Goal: Task Accomplishment & Management: Complete application form

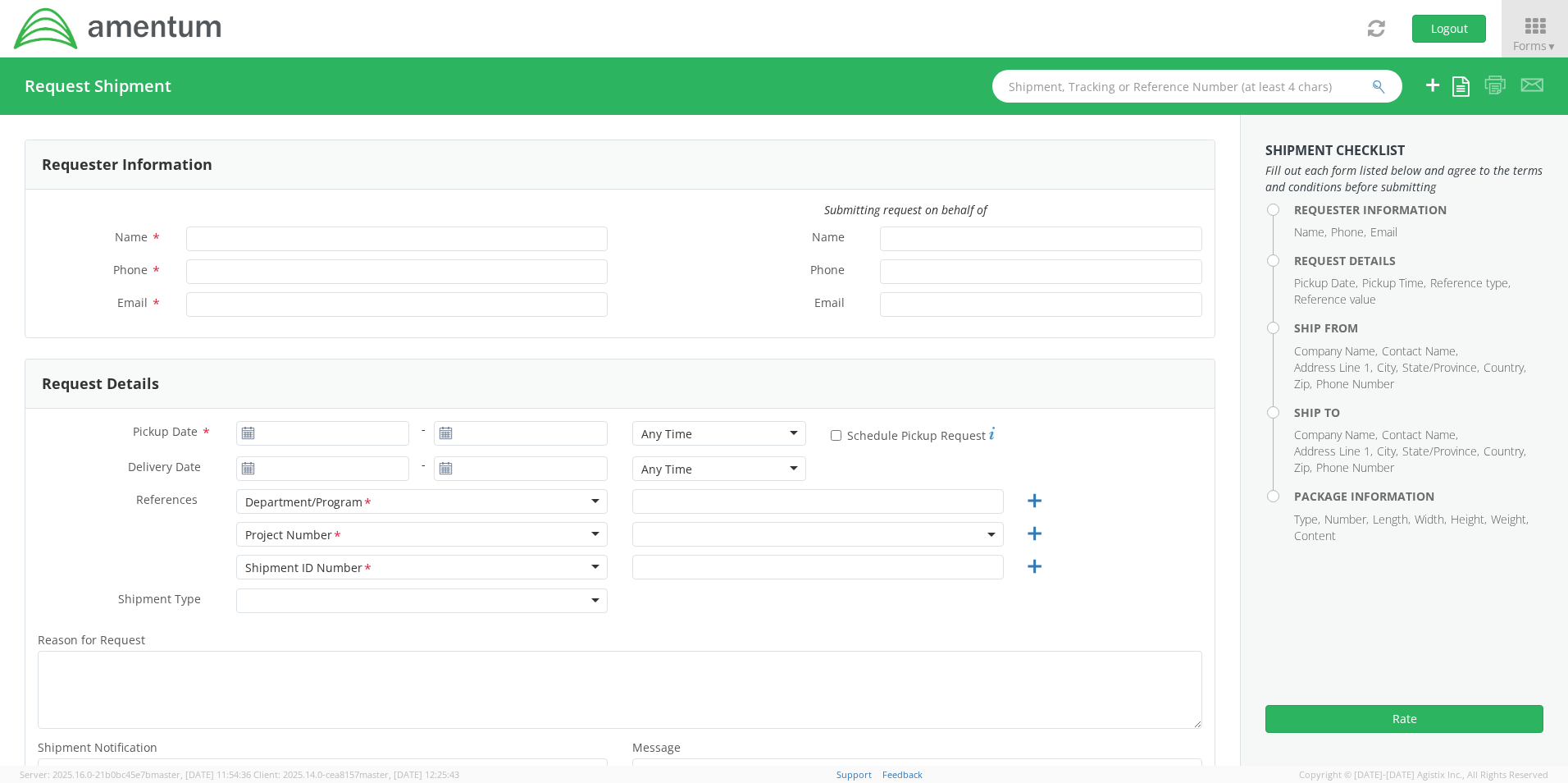
type input "[PERSON_NAME] (AJ) [PERSON_NAME]"
type input "[PHONE_NUMBER]"
type input "[PERSON_NAME][EMAIL_ADDRESS][PERSON_NAME][DOMAIN_NAME]"
click at [1535, 28] on icon at bounding box center [1535, 27] width 76 height 23
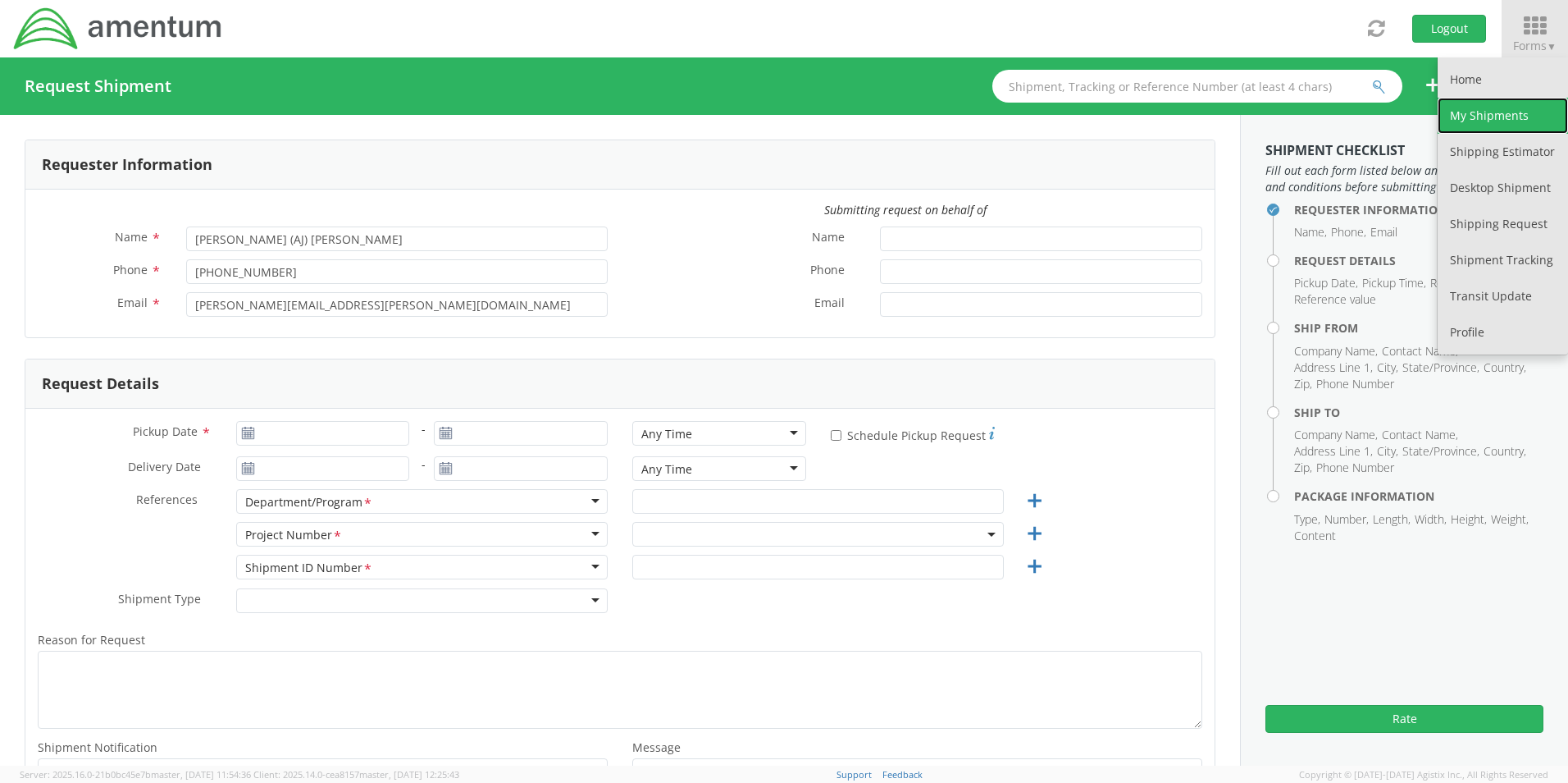
click at [1479, 109] on link "My Shipments" at bounding box center [1502, 116] width 131 height 36
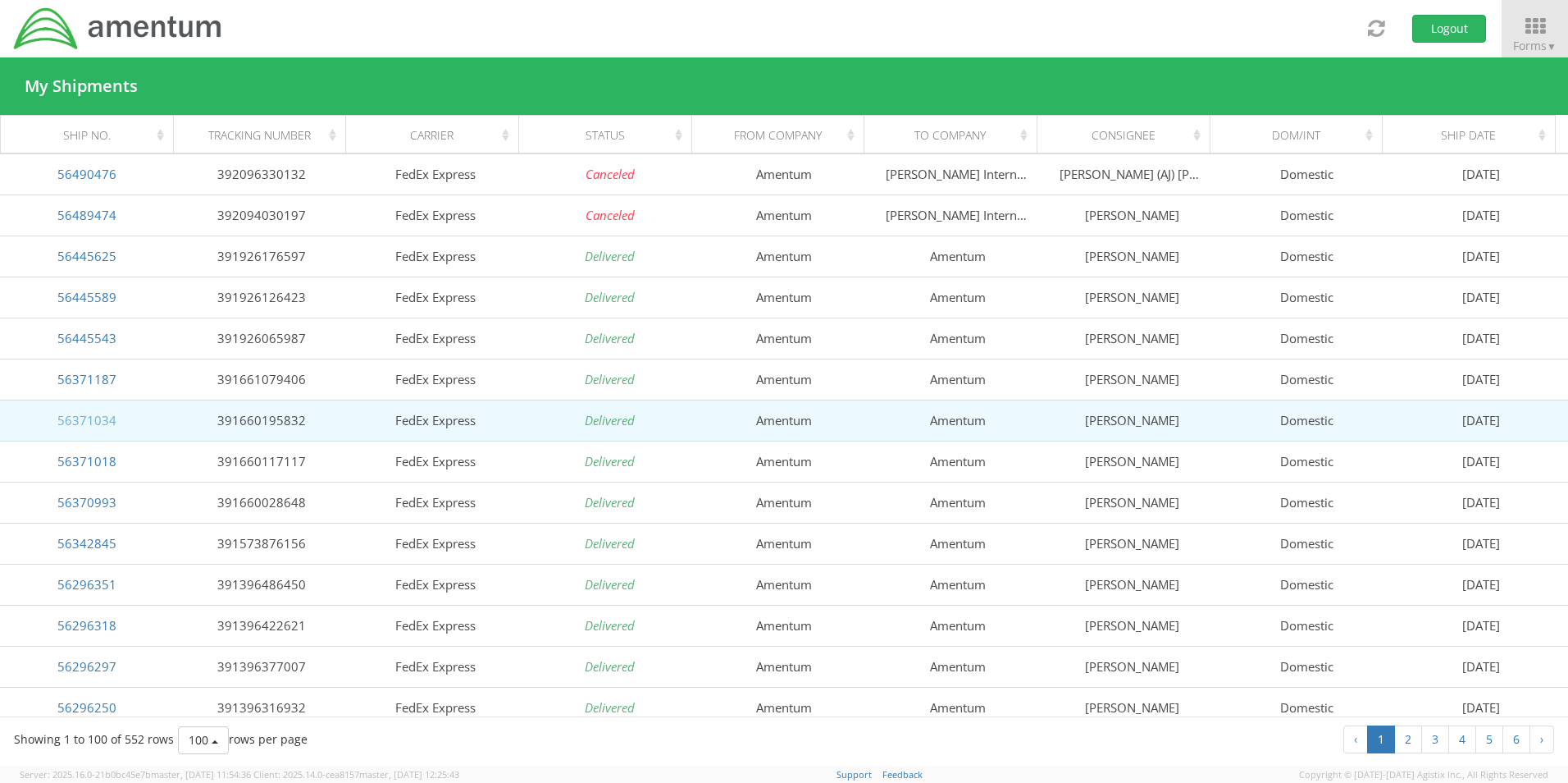
click at [111, 422] on link "56371034" at bounding box center [87, 419] width 59 height 16
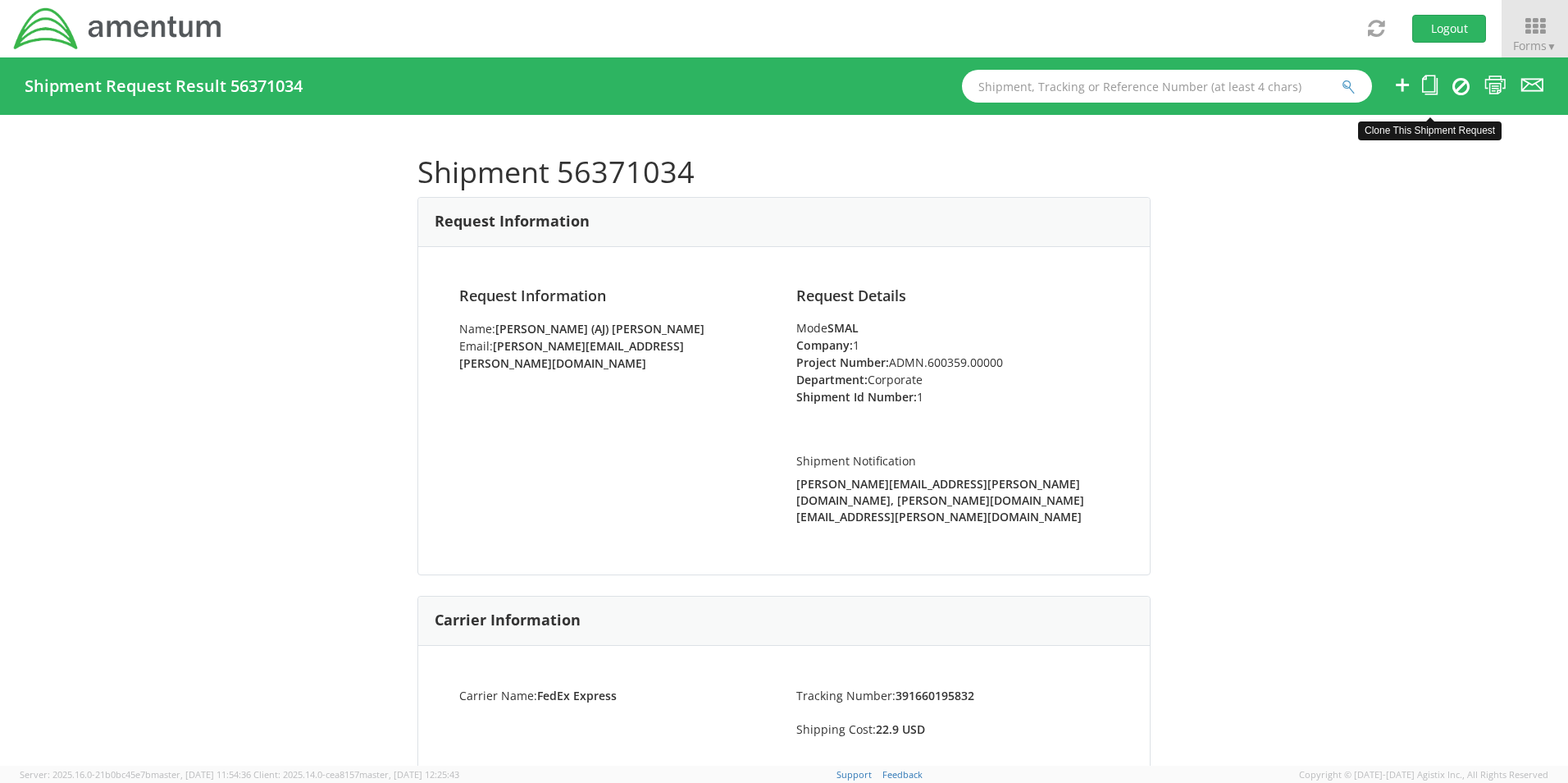
click at [1430, 83] on icon at bounding box center [1430, 84] width 16 height 20
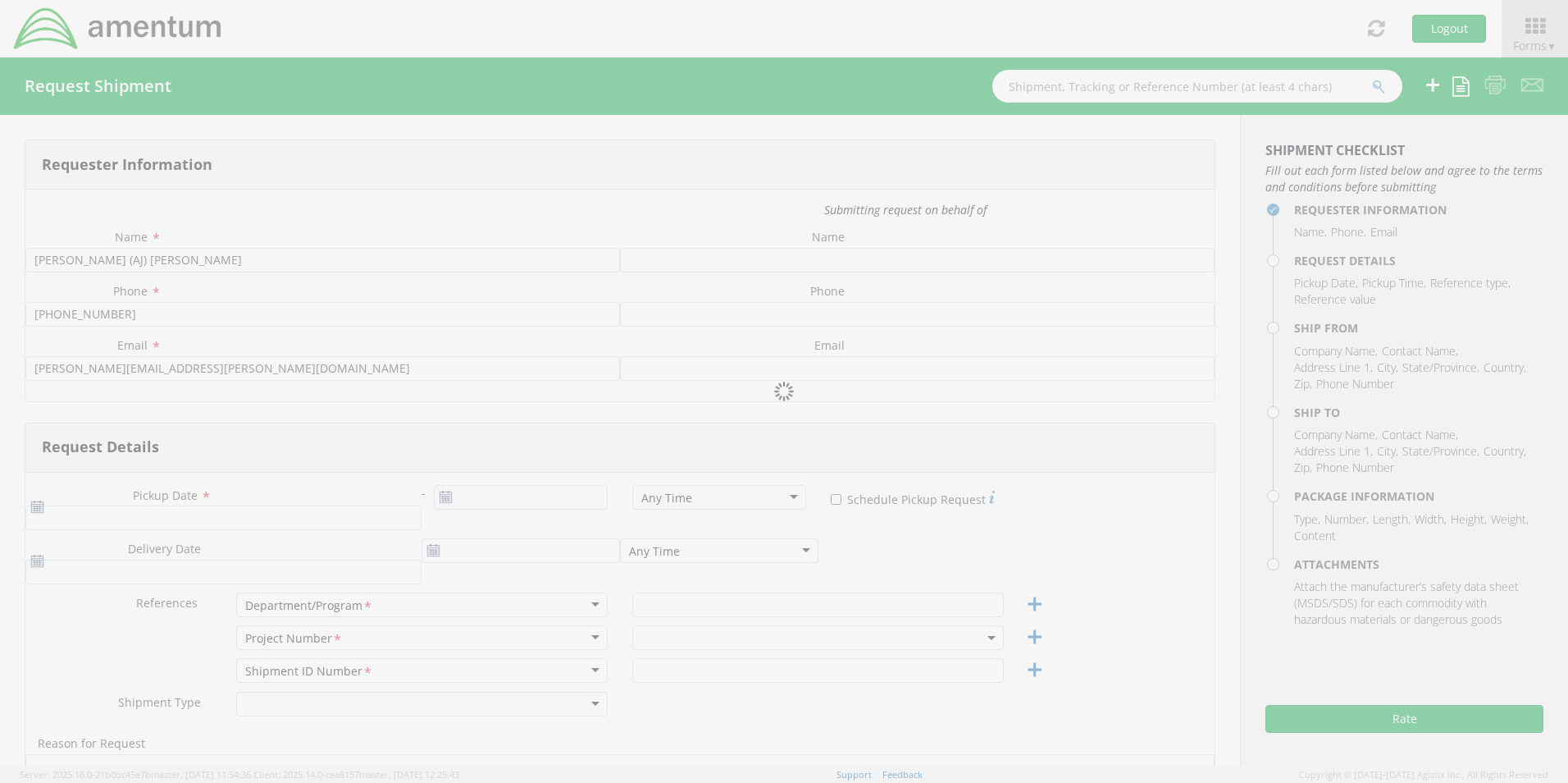
type input "[PHONE_NUMBER]"
type input "[DATE]"
type input "Corporate"
type input "1"
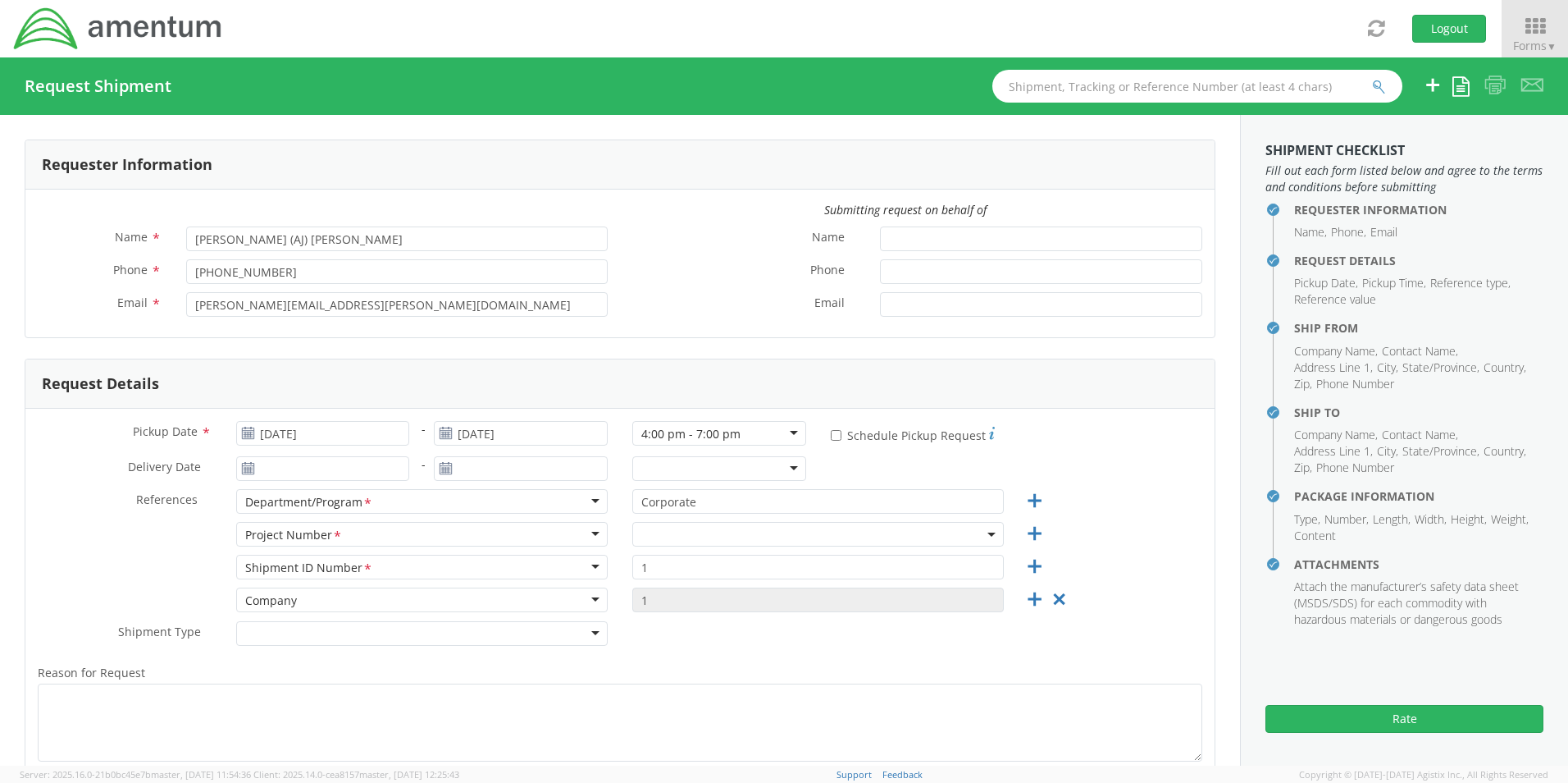
select select "ADMN.600359.00000"
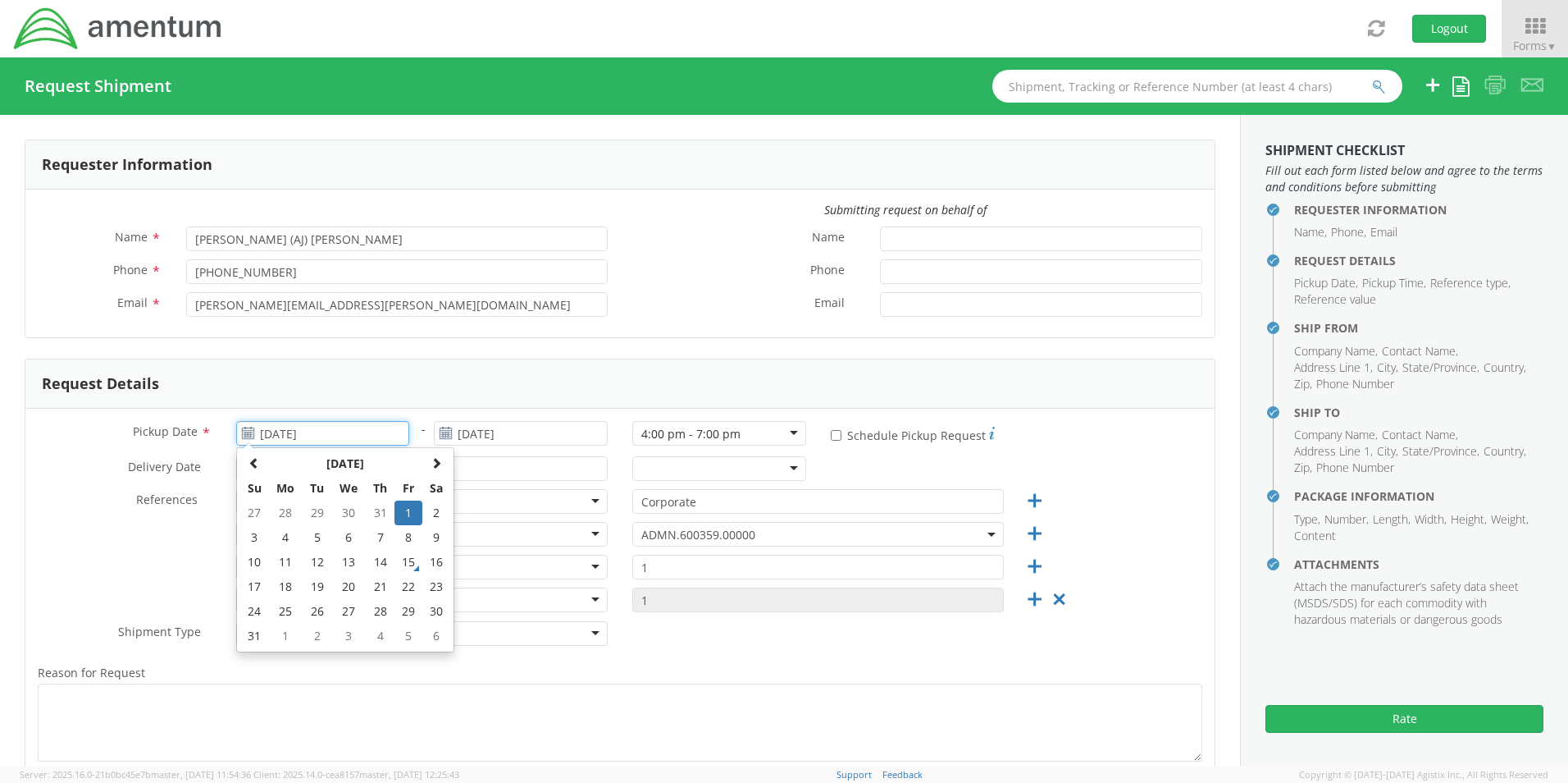
click at [326, 432] on input "[DATE]" at bounding box center [323, 434] width 174 height 25
click at [410, 556] on td "15" at bounding box center [408, 563] width 28 height 25
type input "[DATE]"
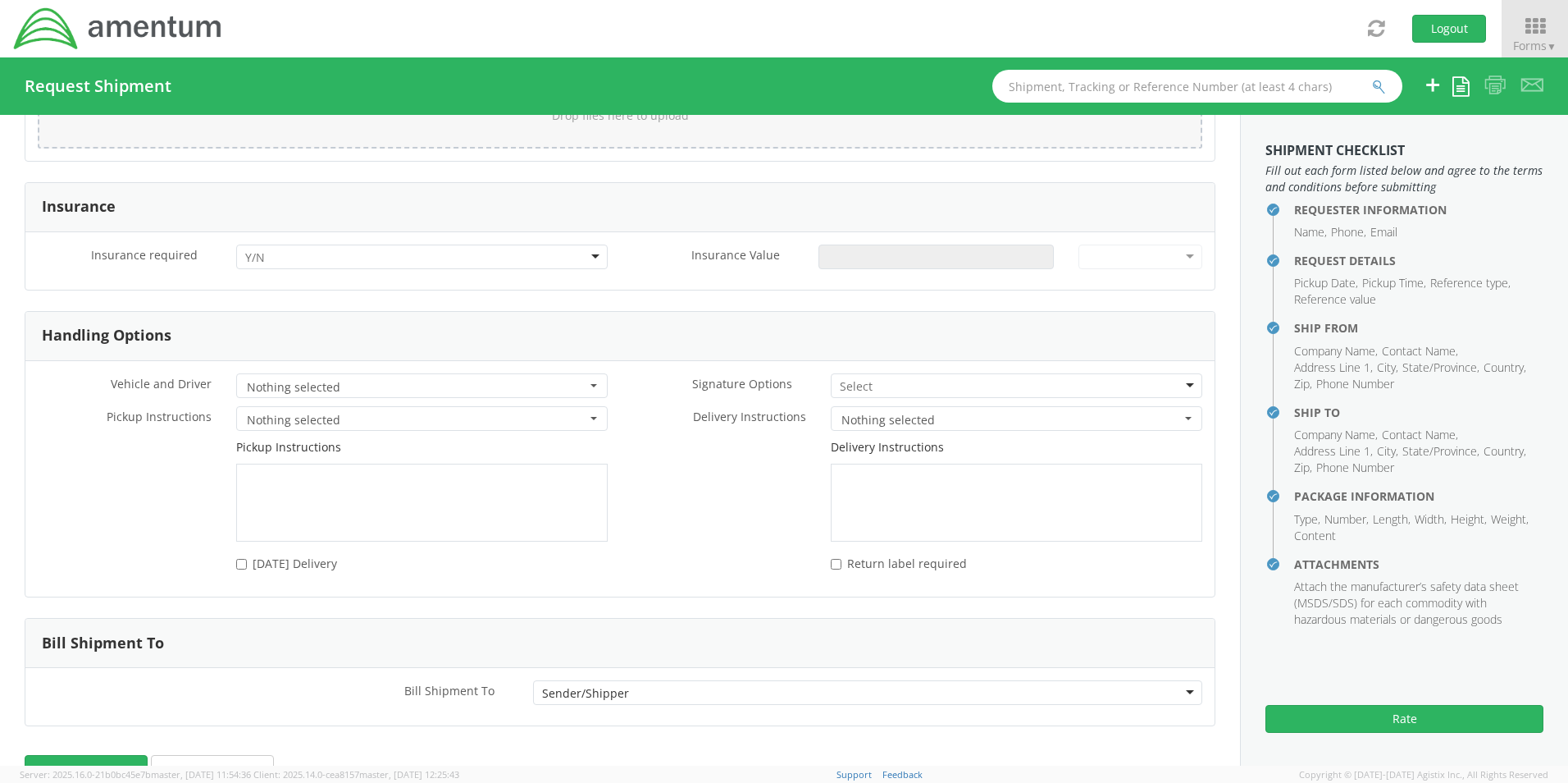
scroll to position [2136, 0]
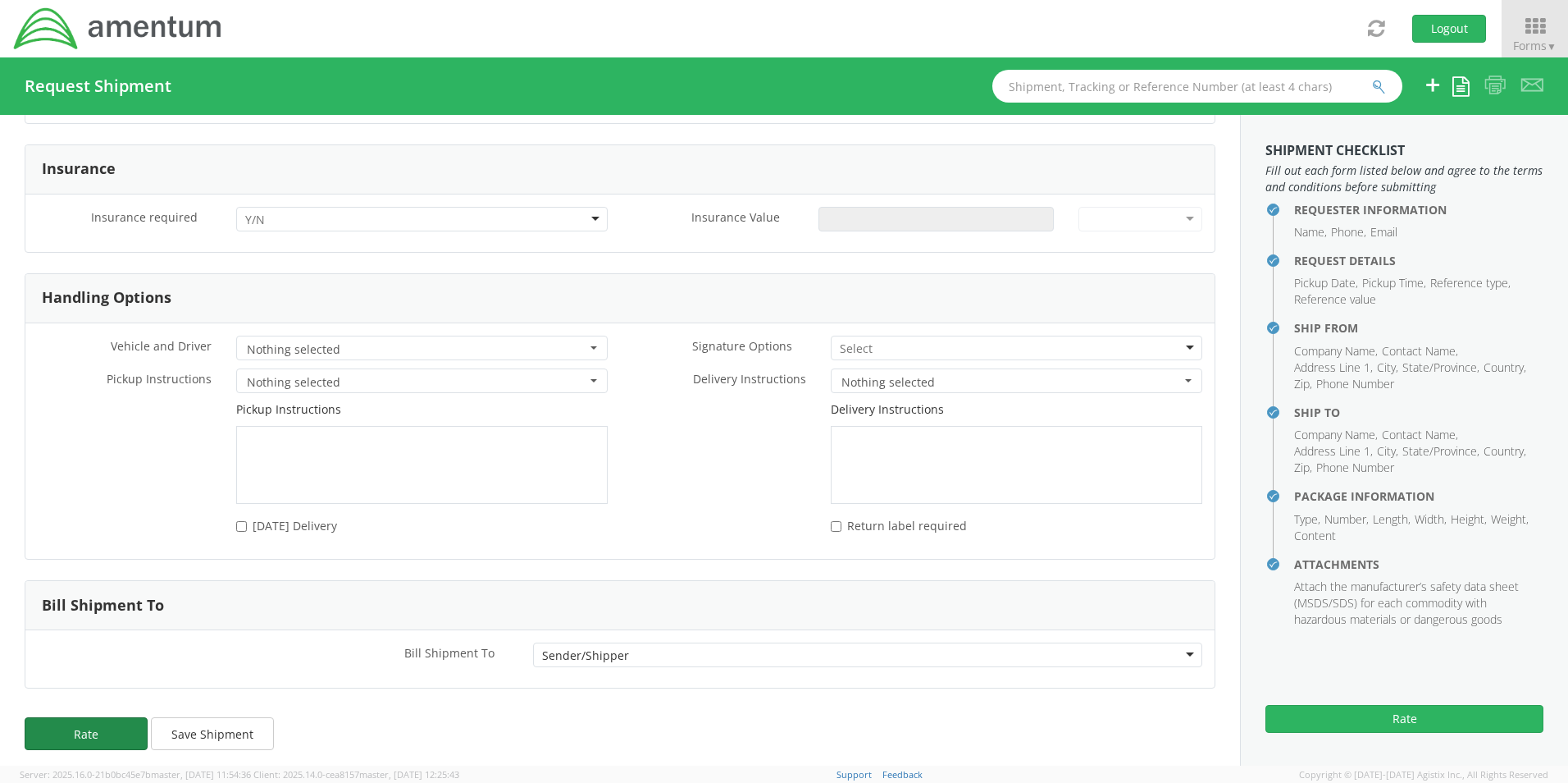
click at [99, 729] on button "Rate" at bounding box center [86, 733] width 123 height 33
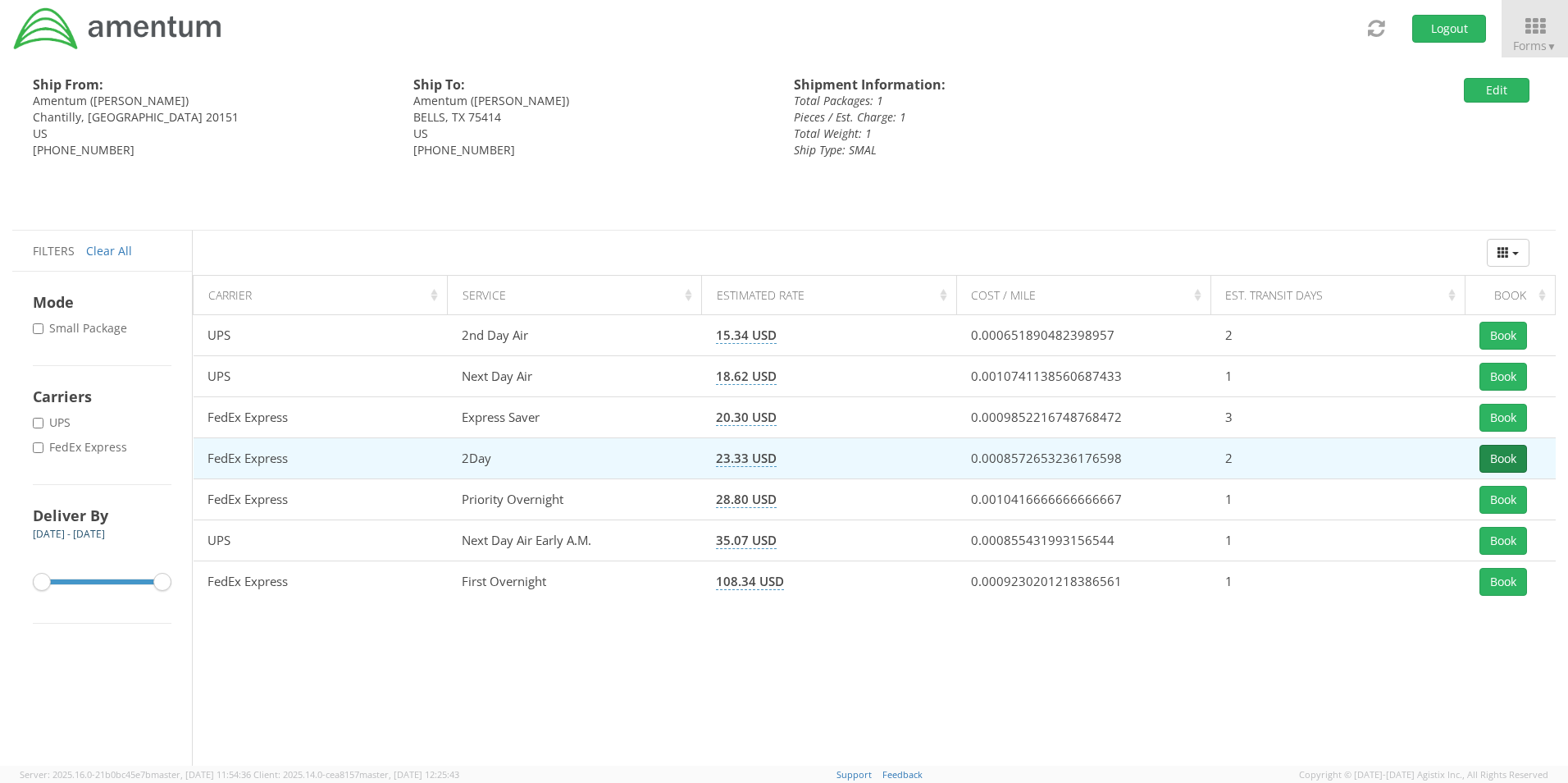
click at [1513, 459] on button "Book" at bounding box center [1503, 458] width 48 height 28
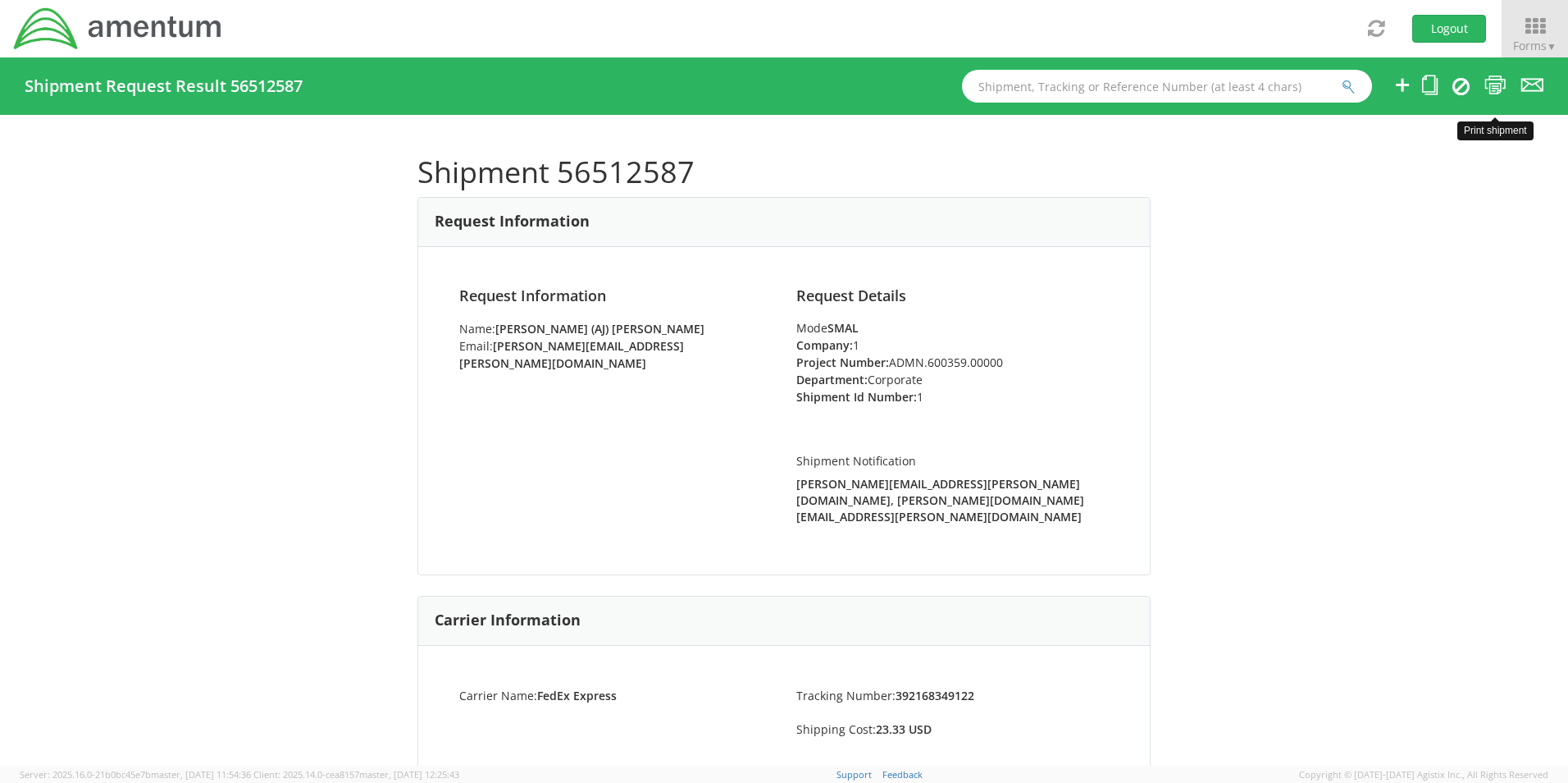
click at [1500, 80] on icon at bounding box center [1495, 84] width 22 height 20
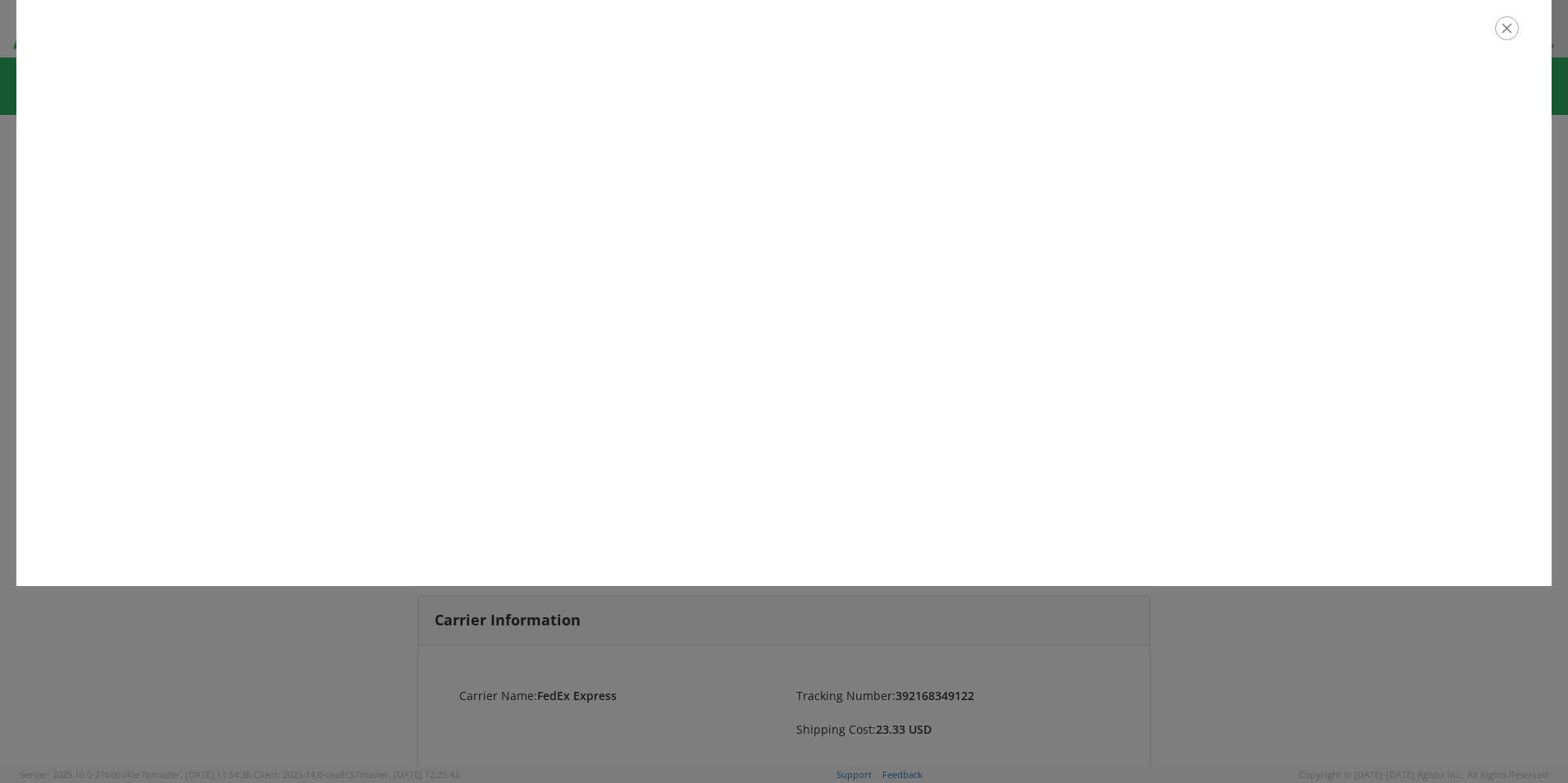
click at [1510, 37] on icon "button" at bounding box center [1507, 28] width 24 height 24
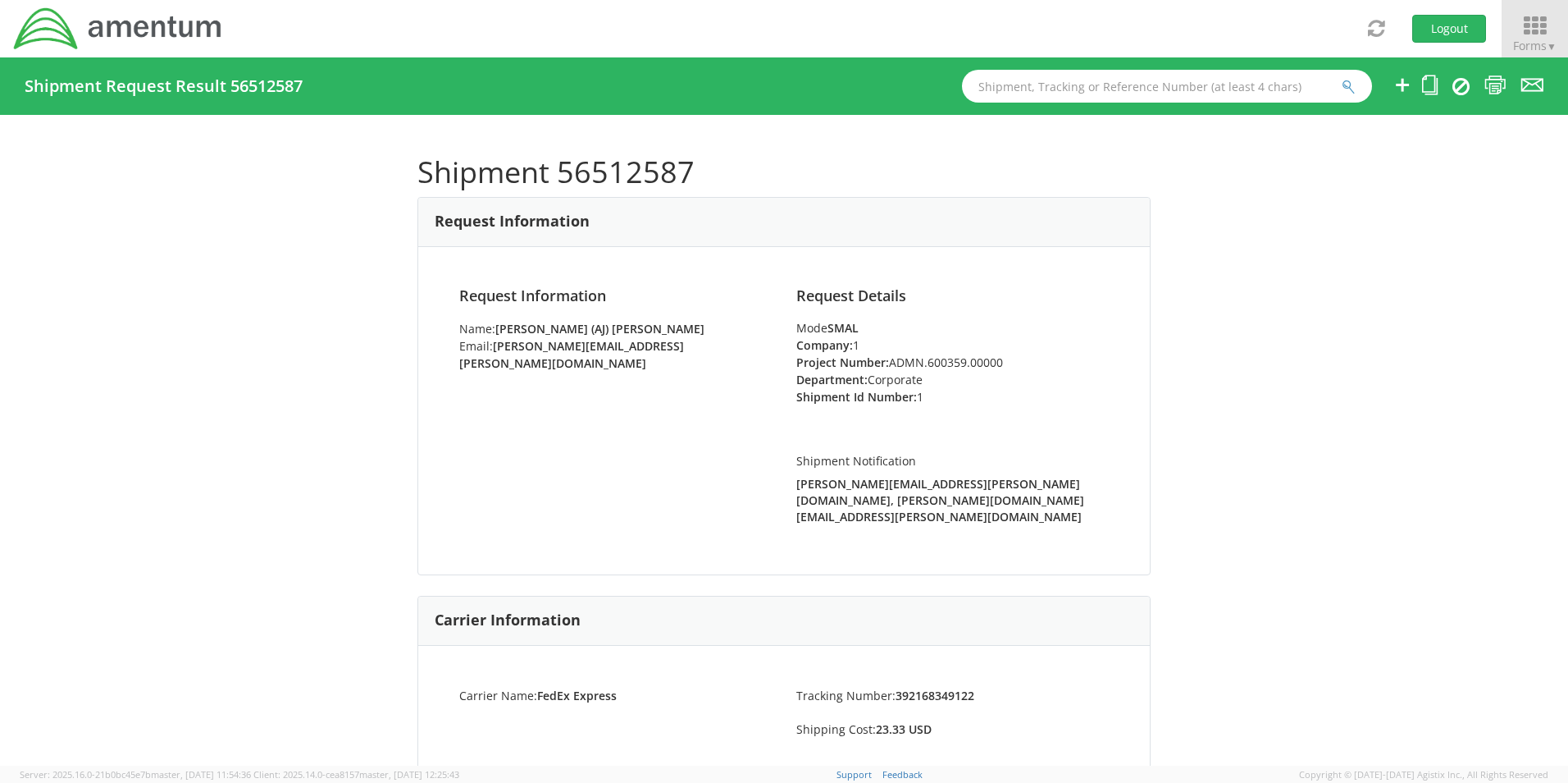
click at [1524, 30] on icon at bounding box center [1535, 27] width 76 height 23
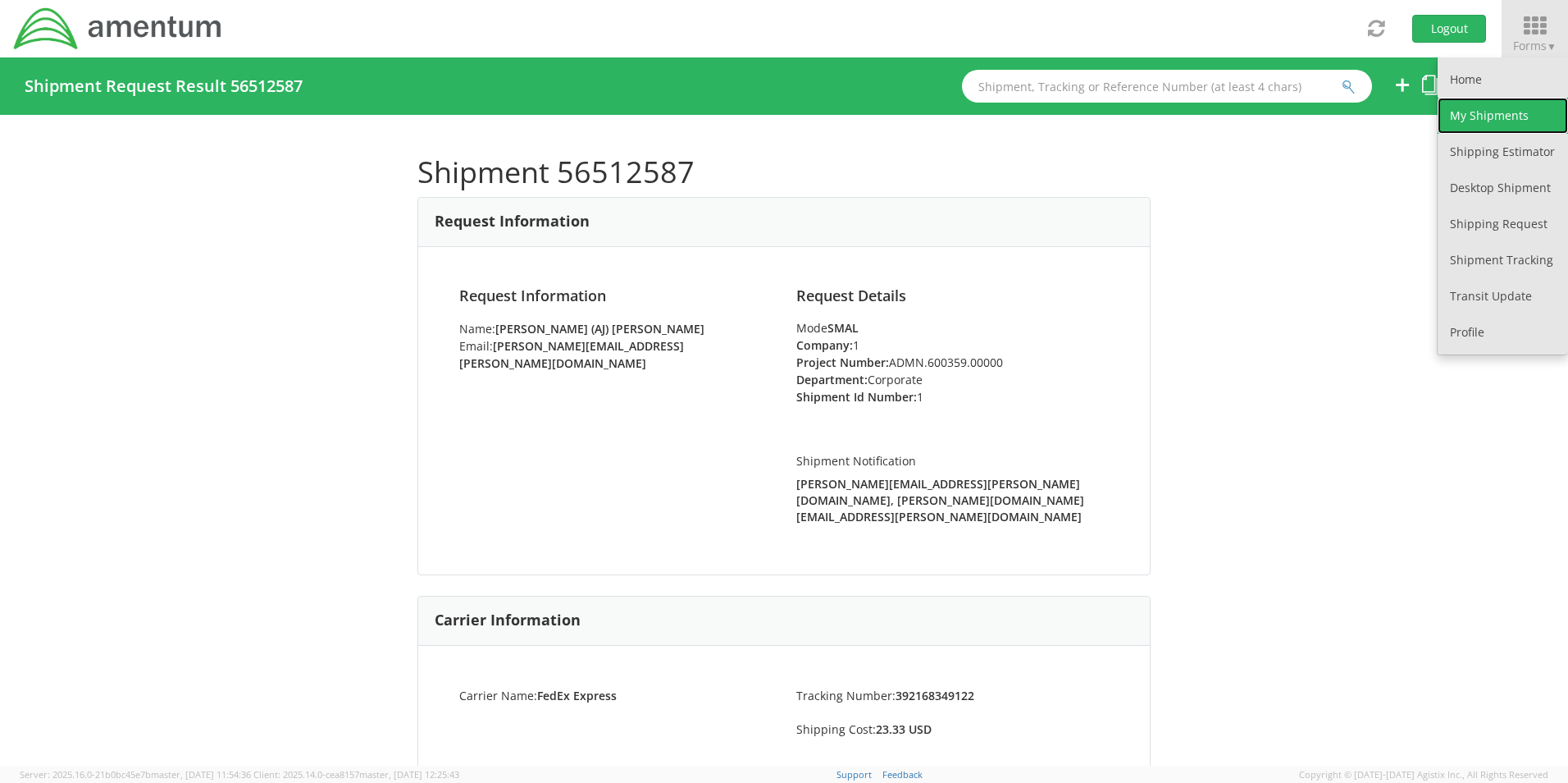
click at [1492, 116] on link "My Shipments" at bounding box center [1502, 116] width 131 height 36
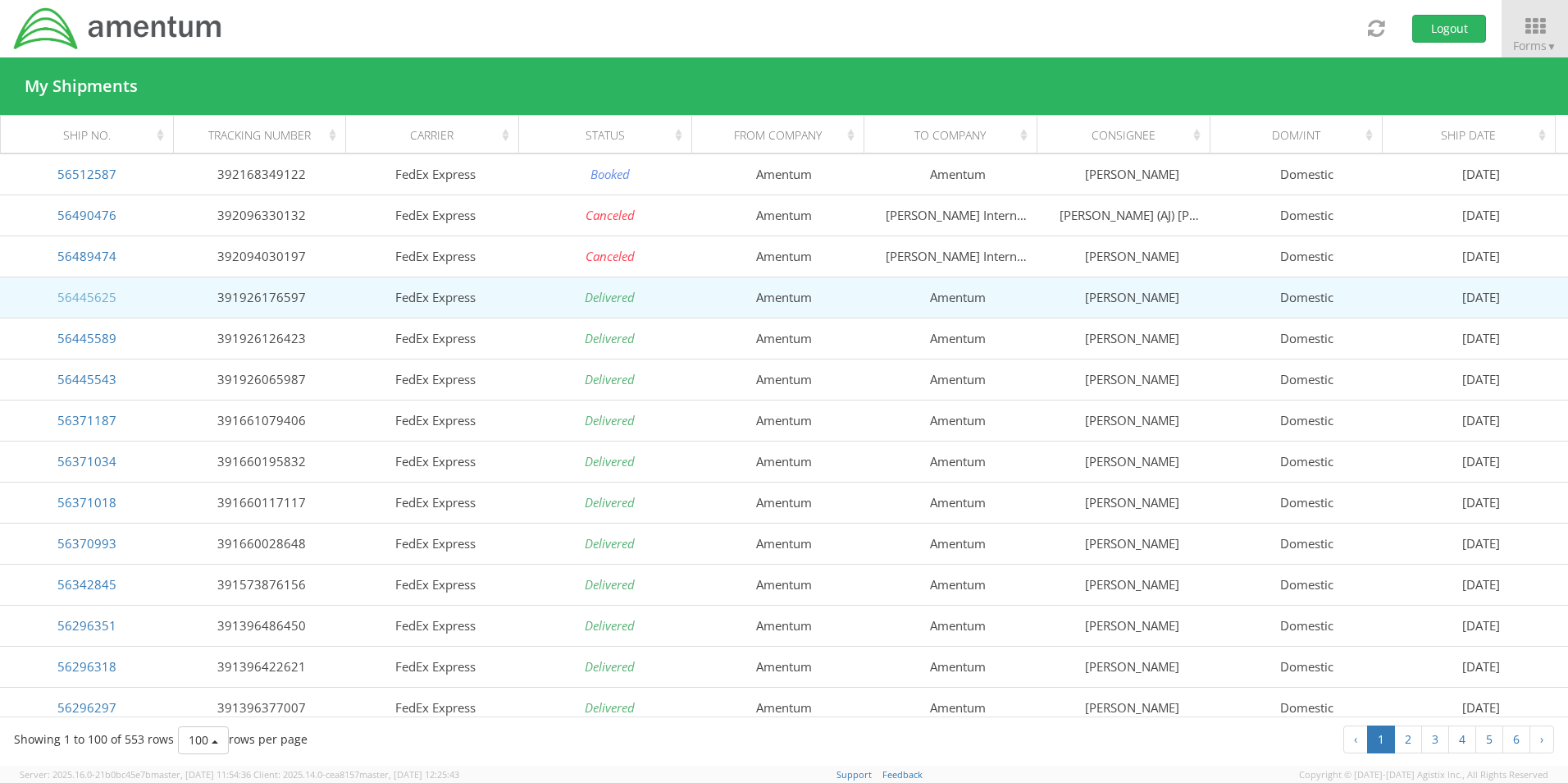
click at [90, 295] on link "56445625" at bounding box center [87, 297] width 59 height 16
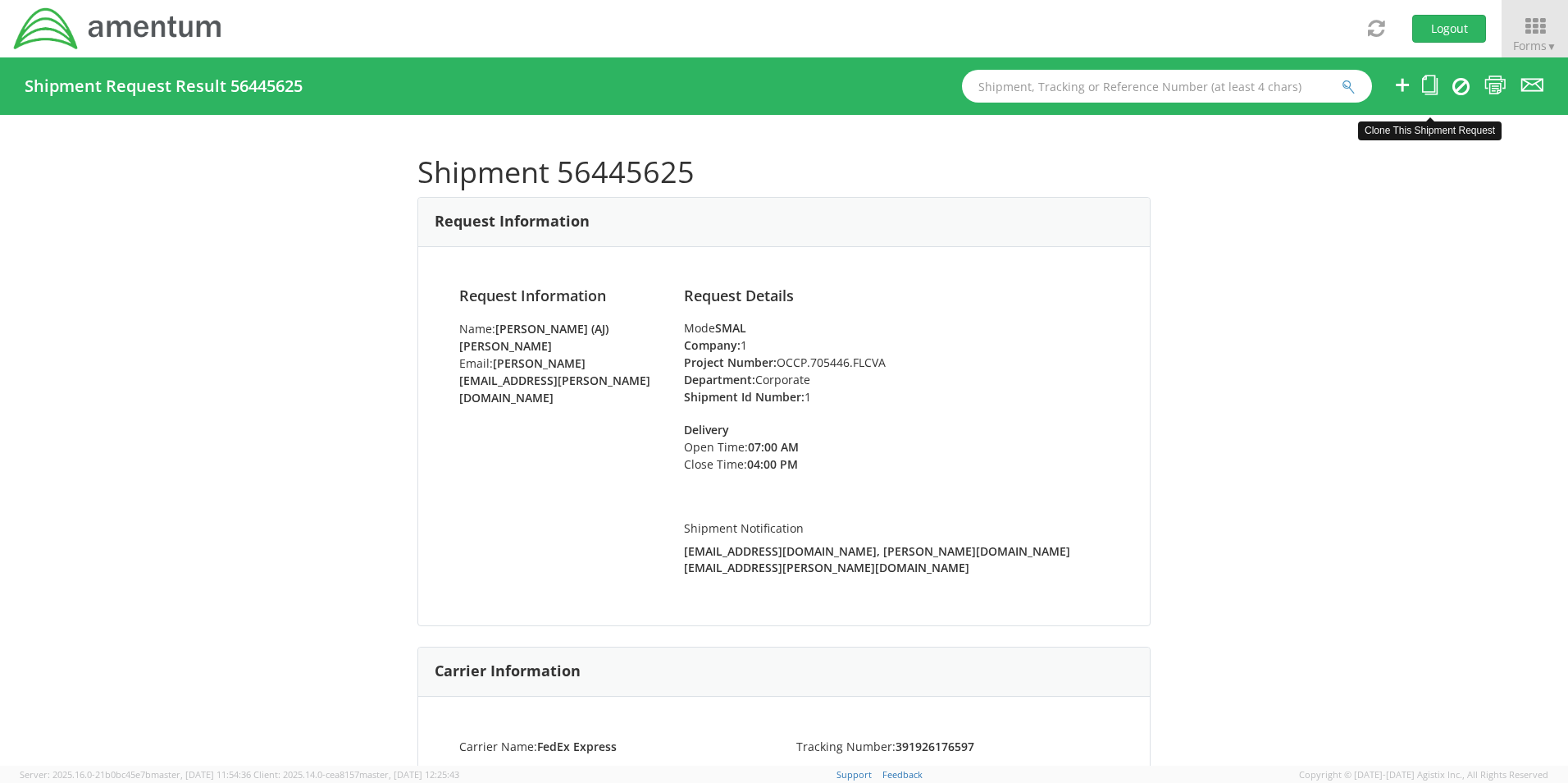
click at [1430, 84] on icon at bounding box center [1430, 84] width 16 height 20
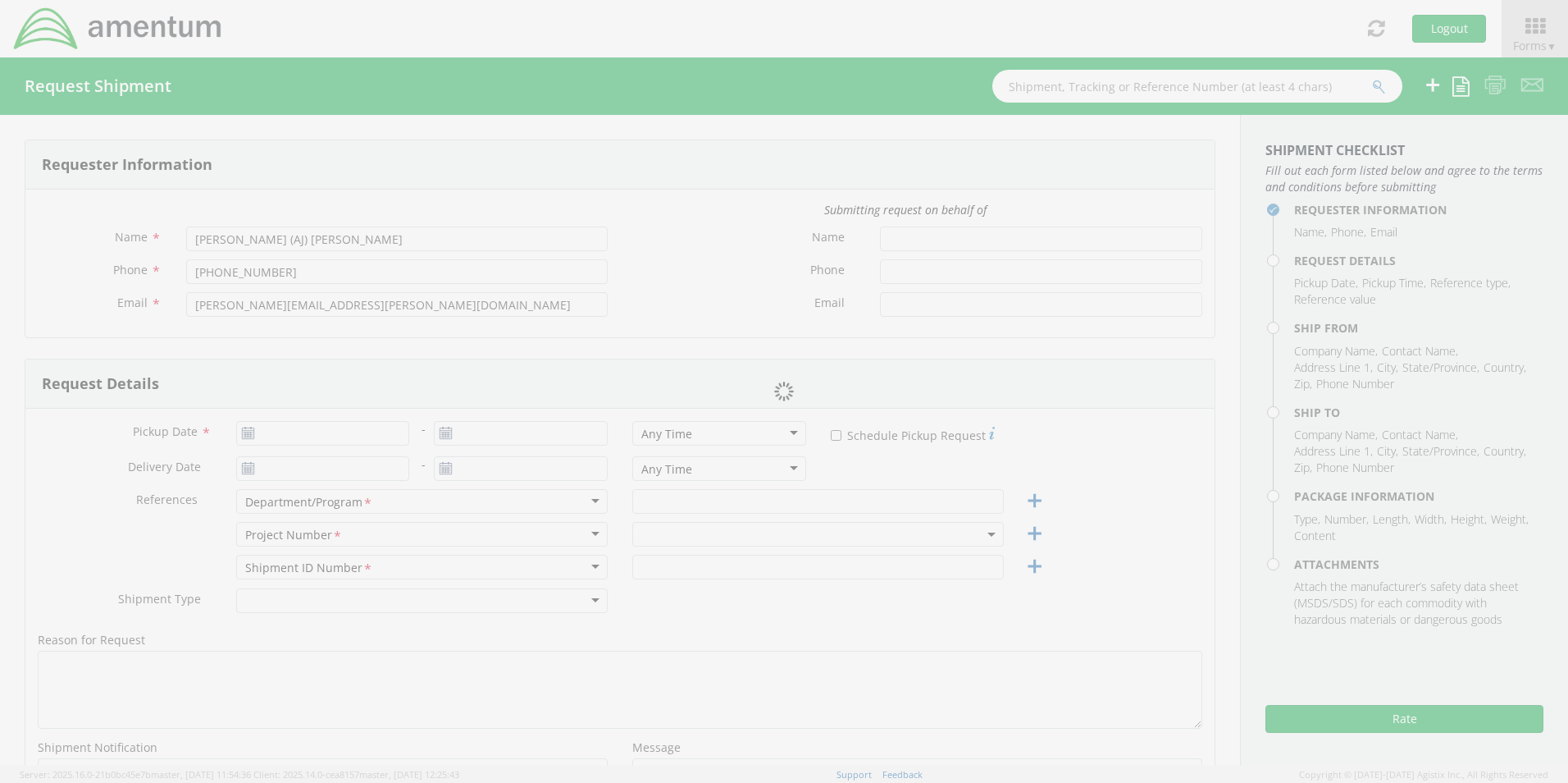
type input "[DATE]"
type input "Corporate"
type input "1"
select select
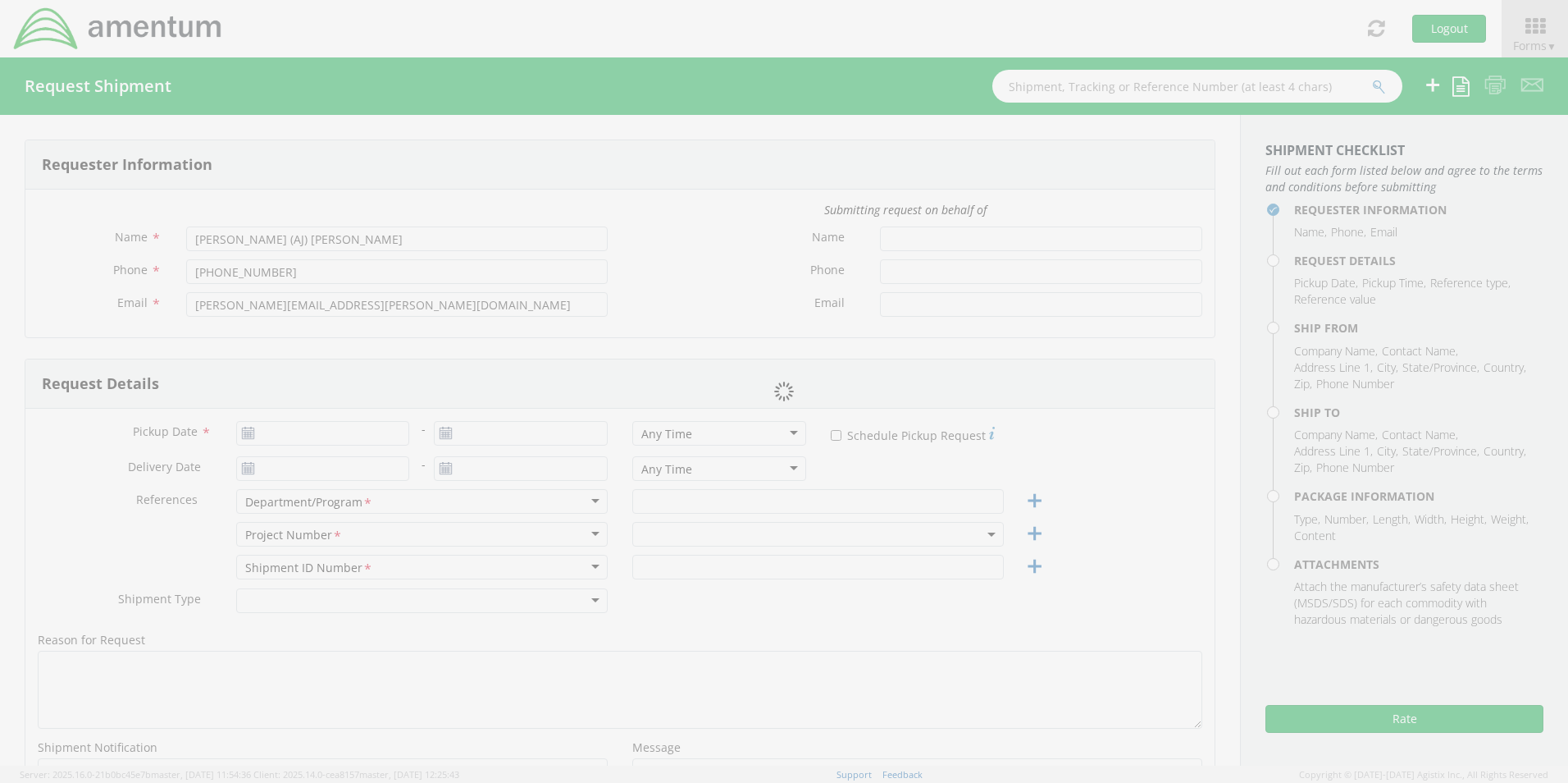
type input "Amentum"
type input "[PERSON_NAME]"
type input "[GEOGRAPHIC_DATA]"
type input "22043"
type input "[PERSON_NAME]"
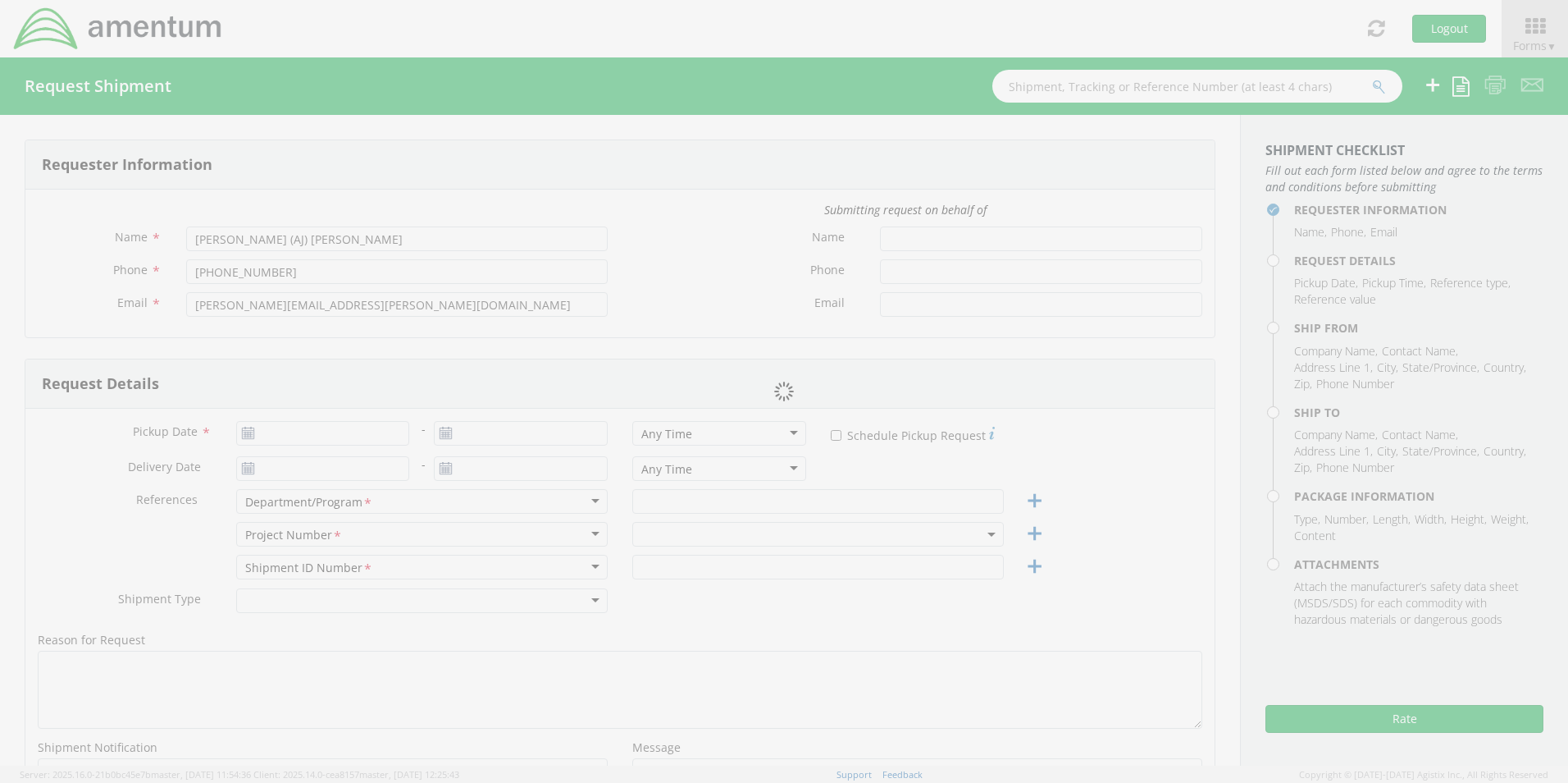
type input "5712946799"
type input "[PERSON_NAME][EMAIL_ADDRESS][PERSON_NAME][DOMAIN_NAME]"
select select
type input "Amentum"
type input "[STREET_ADDRESS][PERSON_NAME]"
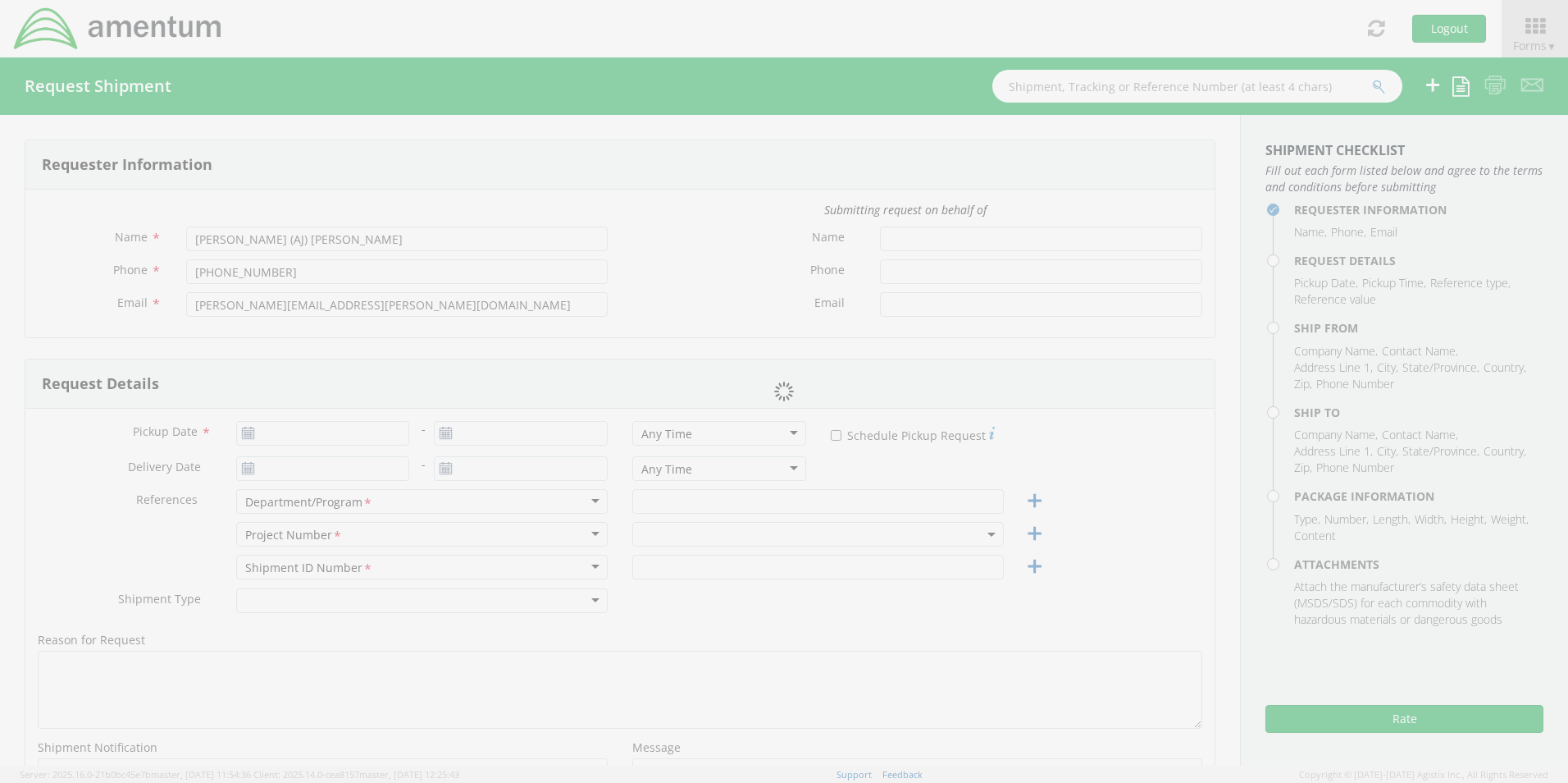
type input "Suite 200"
type input "[GEOGRAPHIC_DATA]"
type input "20874"
type input "[PERSON_NAME]"
type input "[PHONE_NUMBER]"
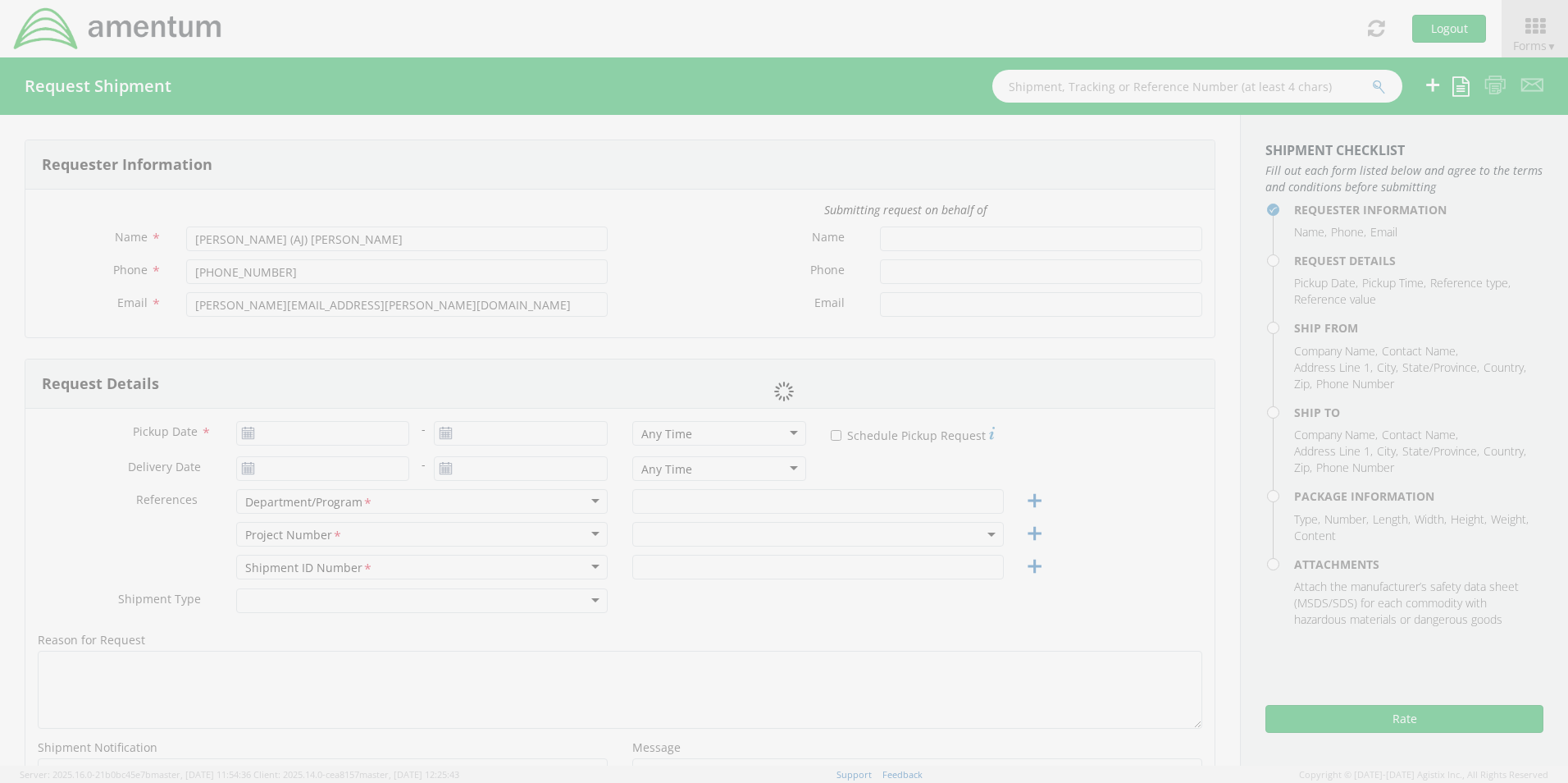
type input "[EMAIL_ADDRESS][DOMAIN_NAME]"
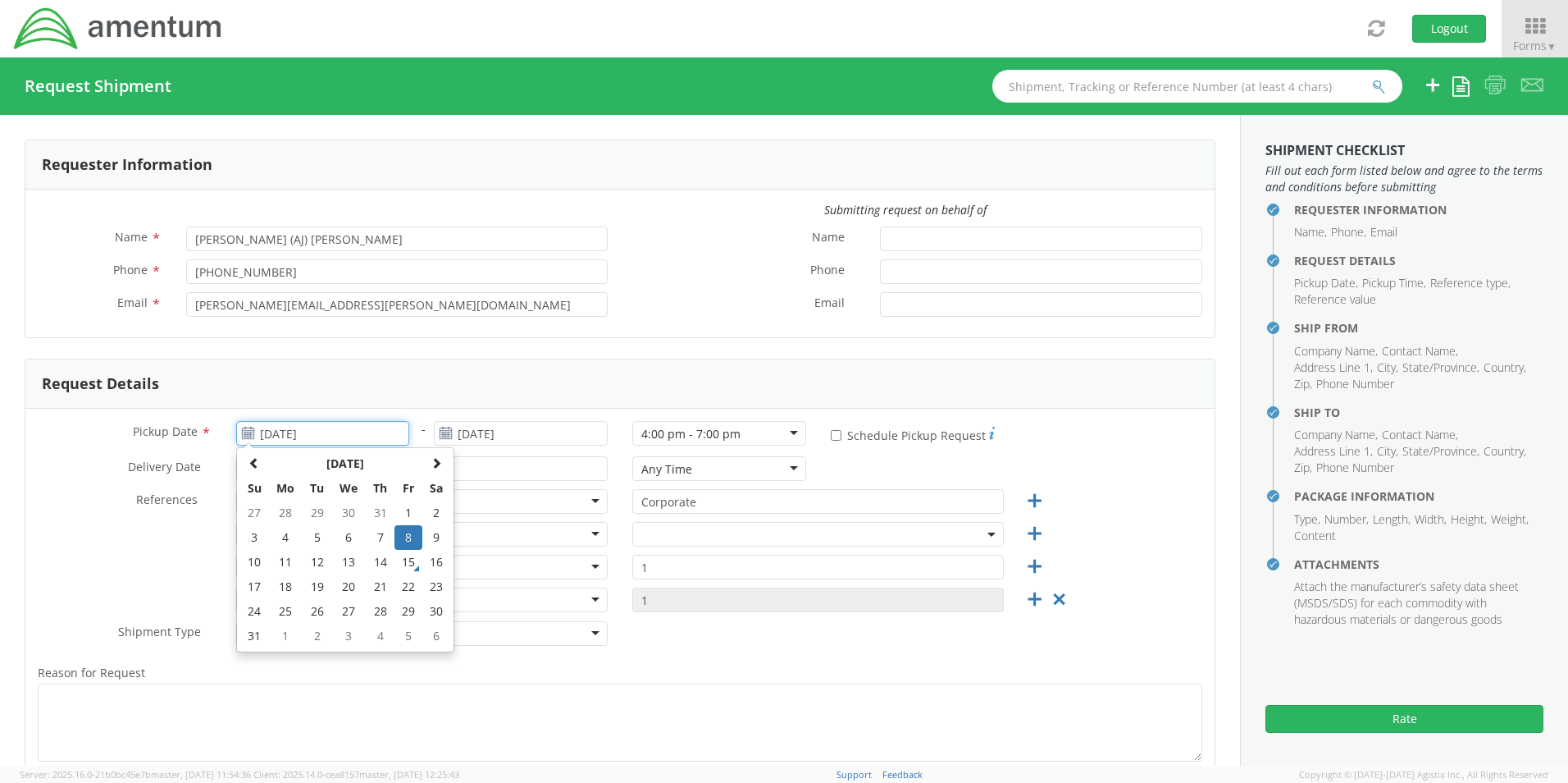
click at [340, 435] on input "[DATE]" at bounding box center [323, 434] width 174 height 25
select select "OCCP.705446.FLCVA"
click at [408, 561] on td "15" at bounding box center [408, 563] width 28 height 25
type input "[DATE]"
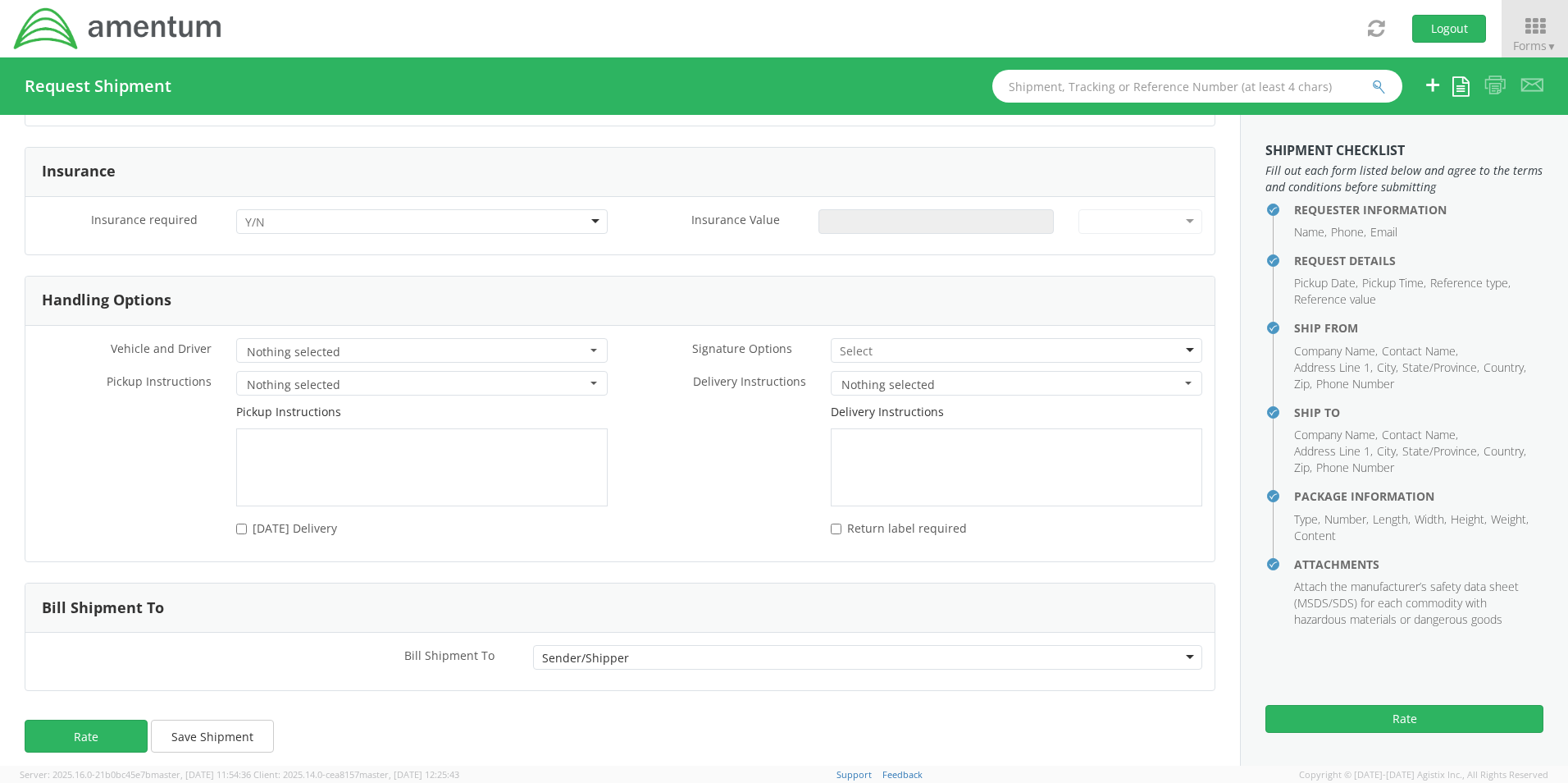
scroll to position [2136, 0]
click at [82, 735] on button "Rate" at bounding box center [86, 733] width 123 height 33
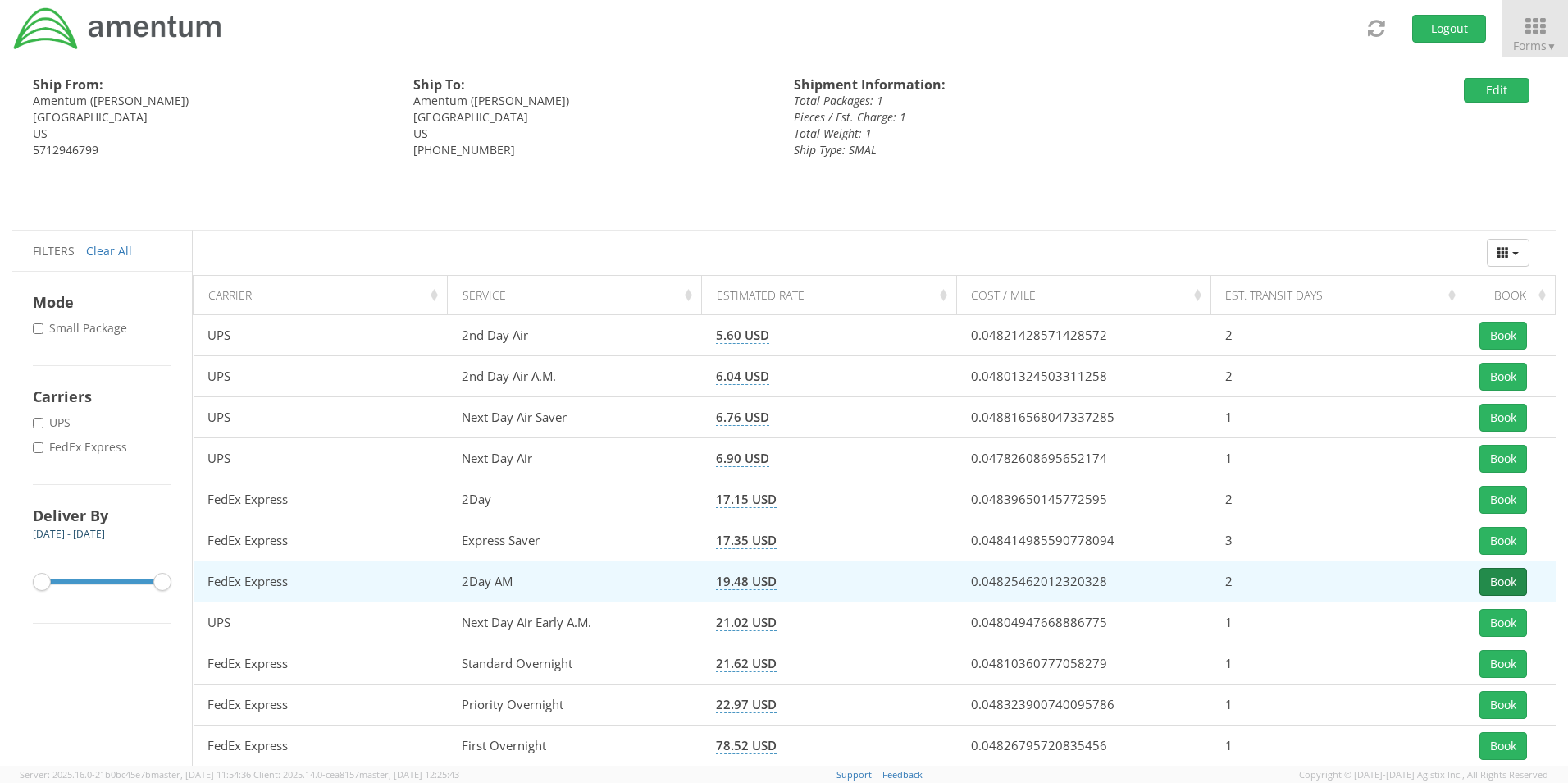
click at [1500, 584] on button "Book" at bounding box center [1503, 581] width 48 height 28
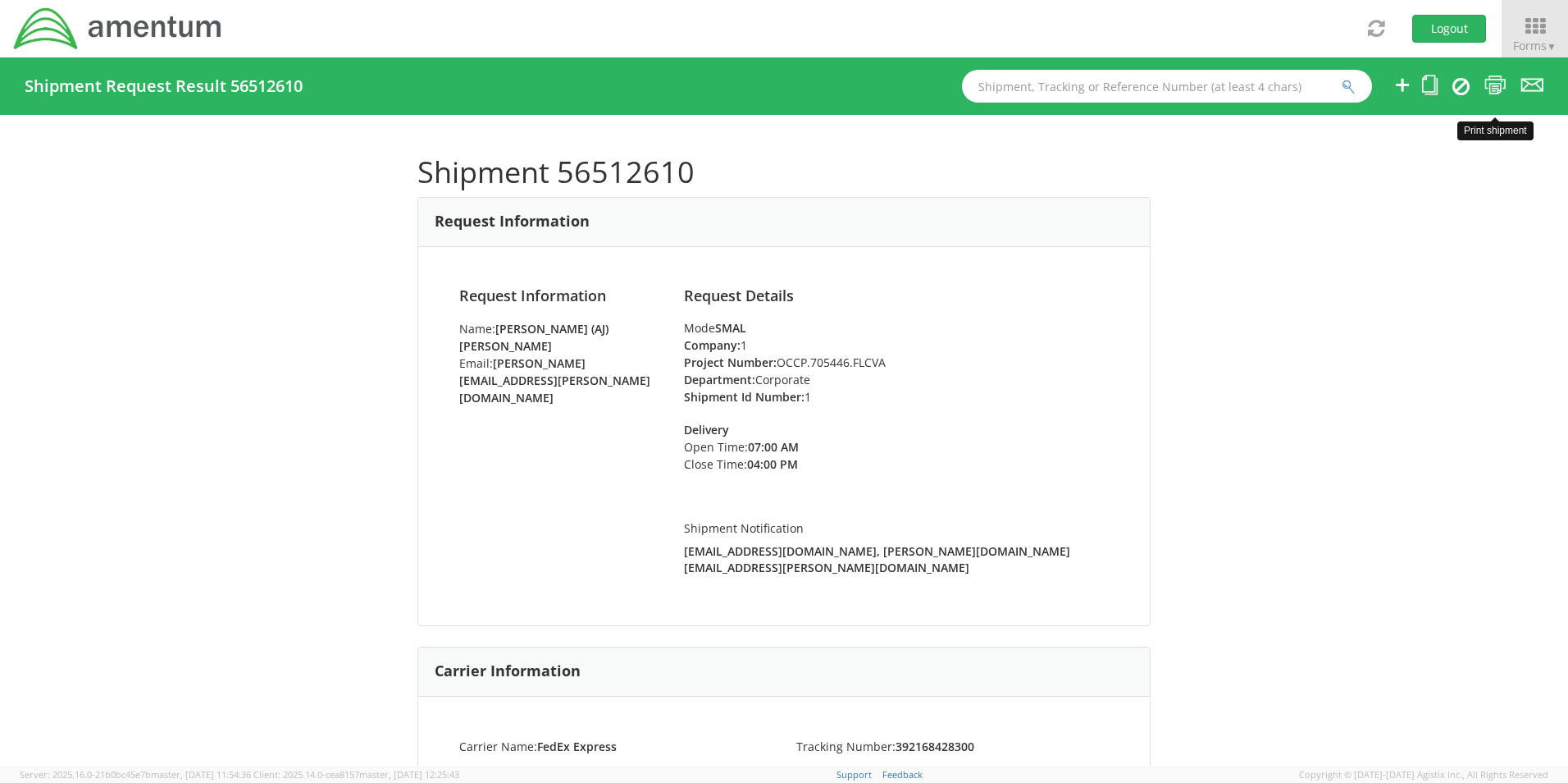
click at [1496, 86] on icon at bounding box center [1495, 84] width 22 height 20
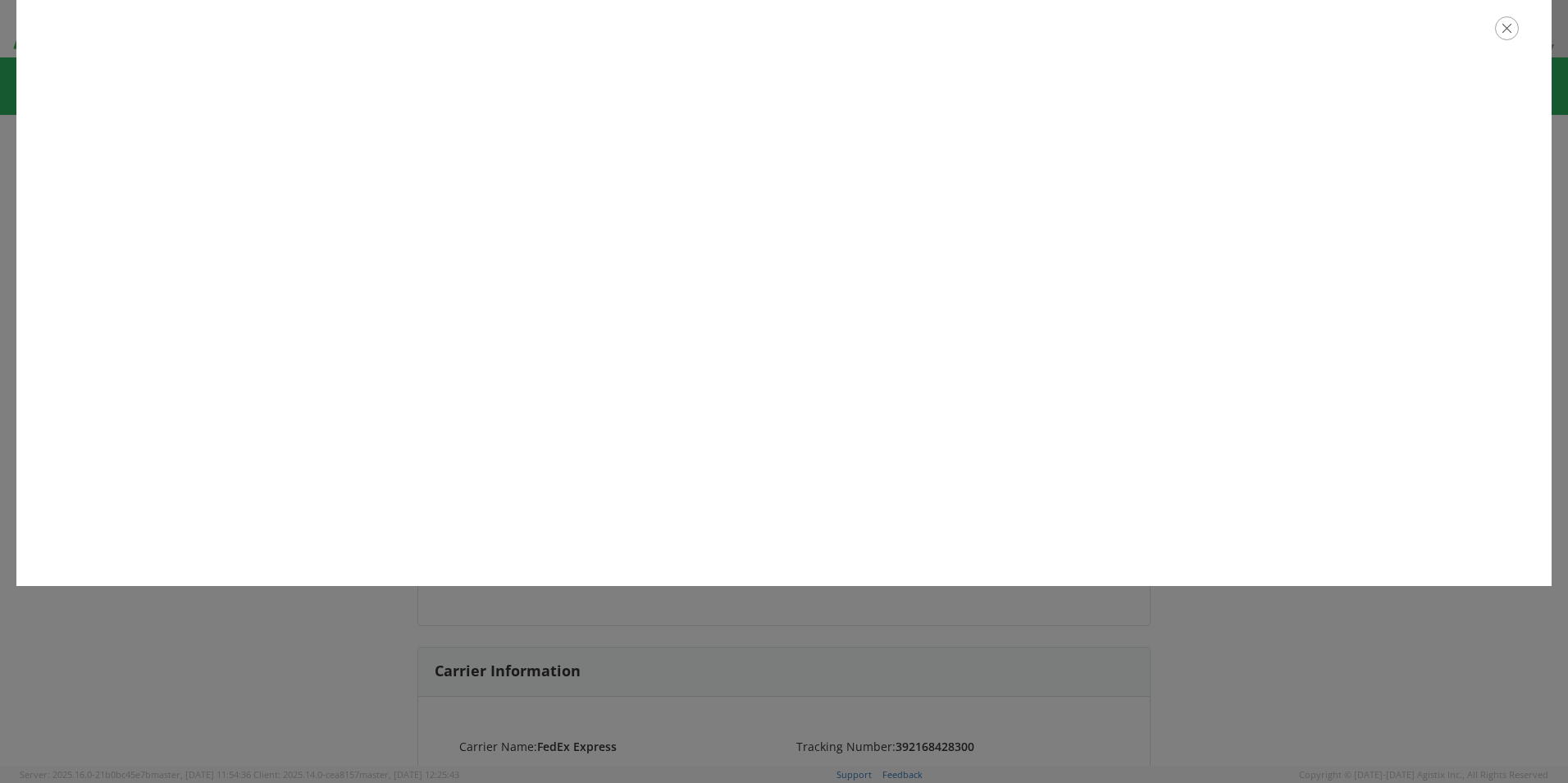
click at [1507, 34] on icon "button" at bounding box center [1507, 28] width 24 height 24
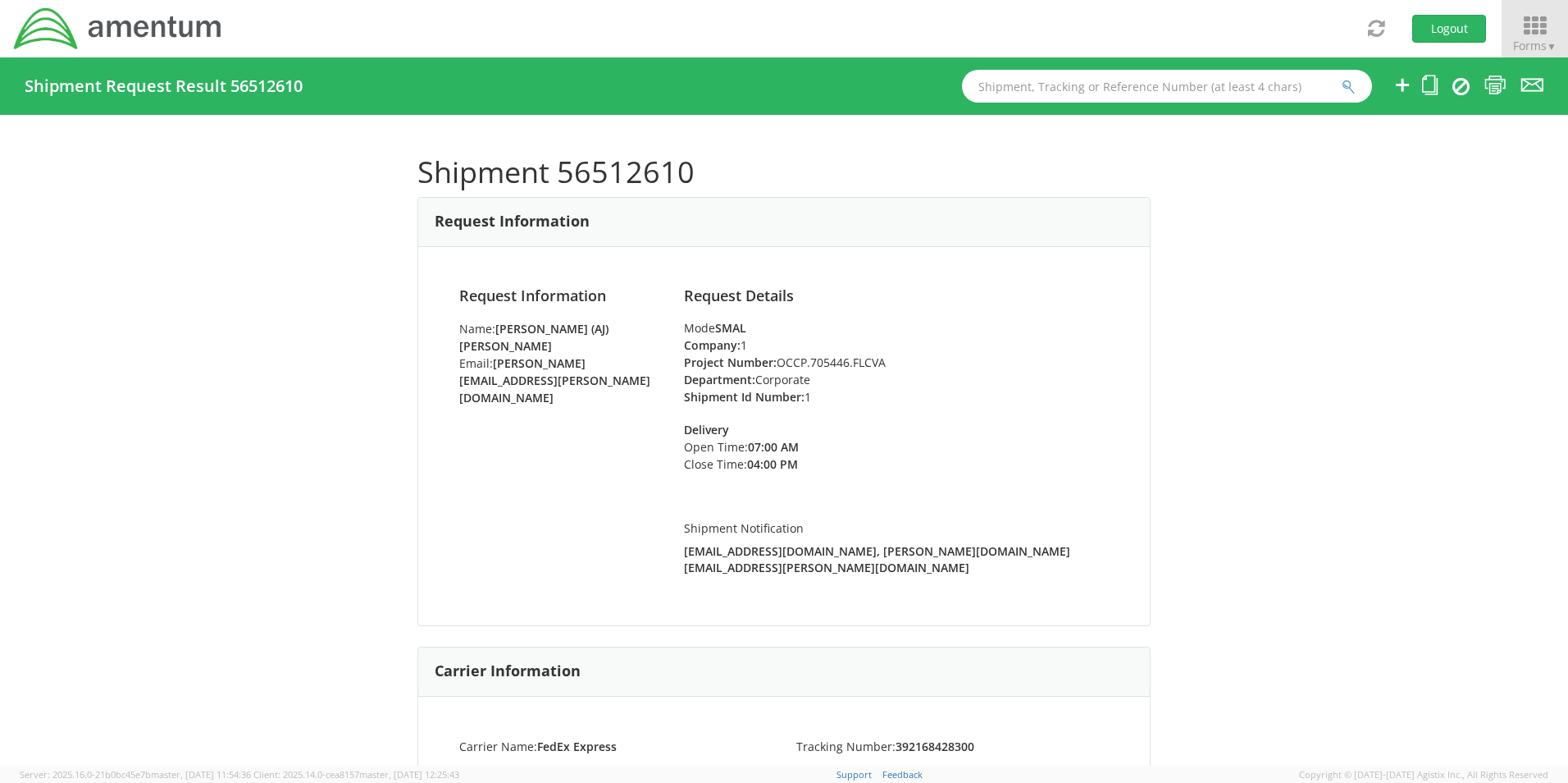
click at [1524, 28] on icon at bounding box center [1535, 27] width 76 height 23
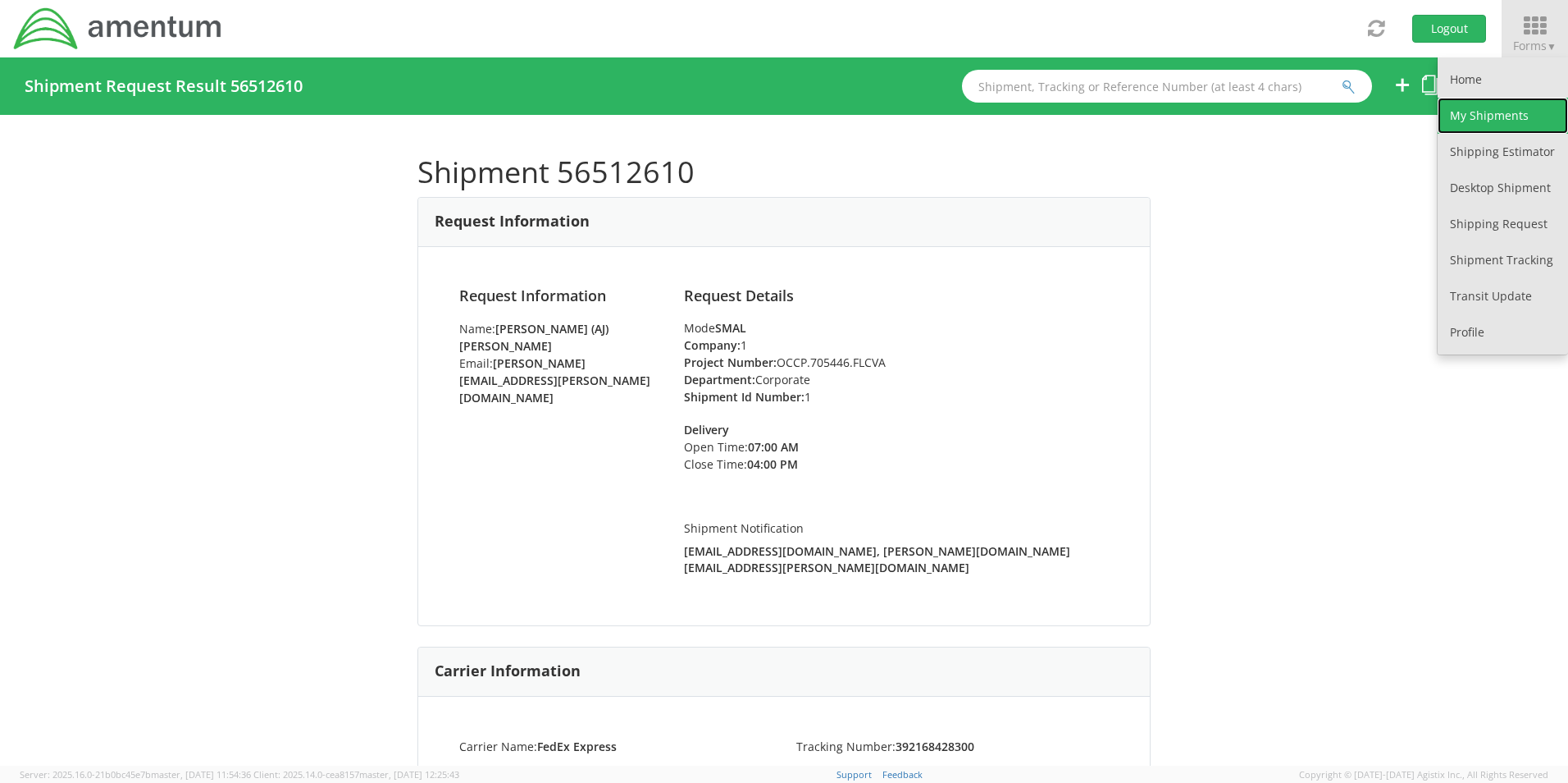
click at [1500, 108] on link "My Shipments" at bounding box center [1502, 116] width 131 height 36
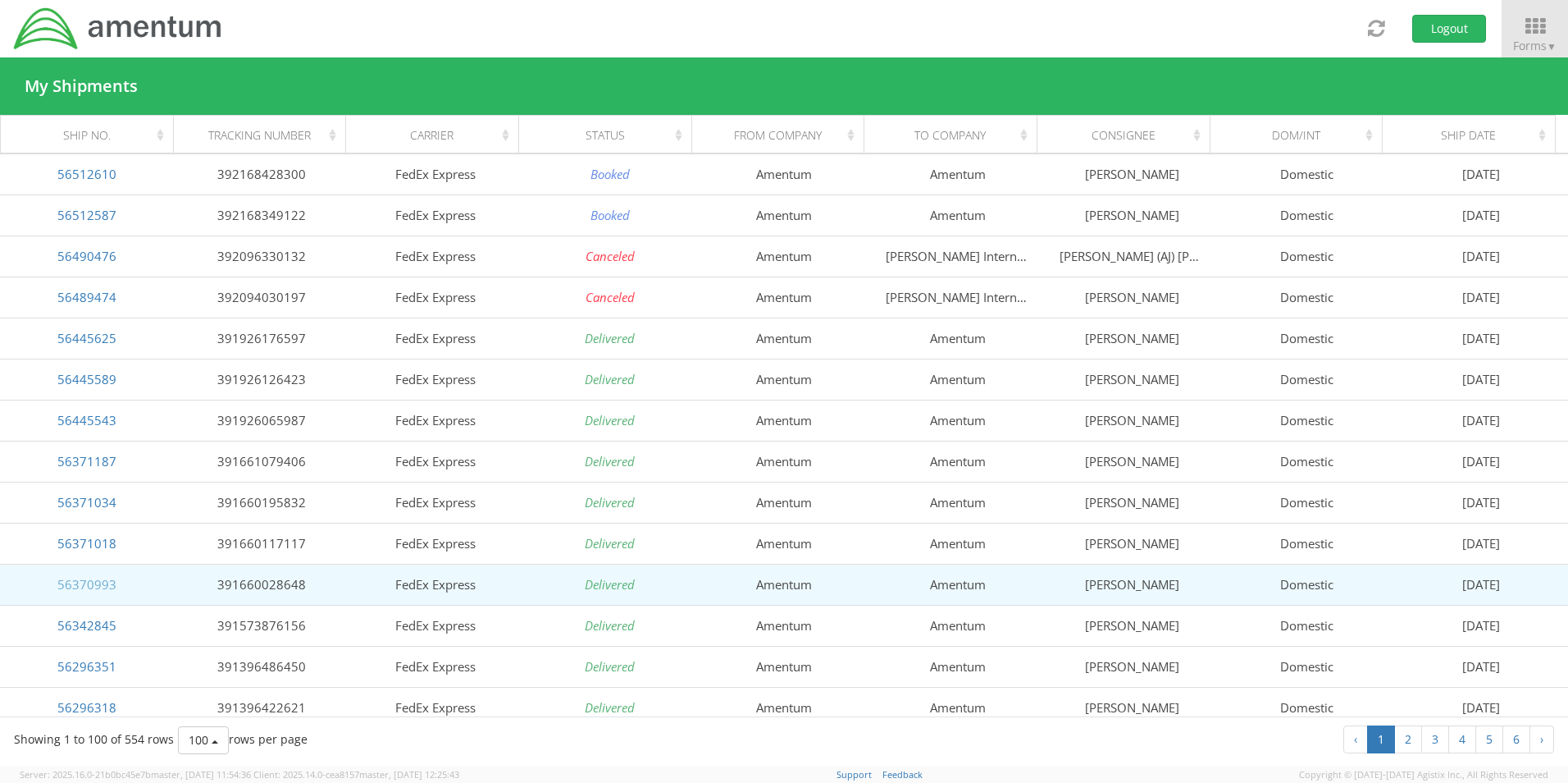
click at [99, 587] on link "56370993" at bounding box center [87, 584] width 59 height 16
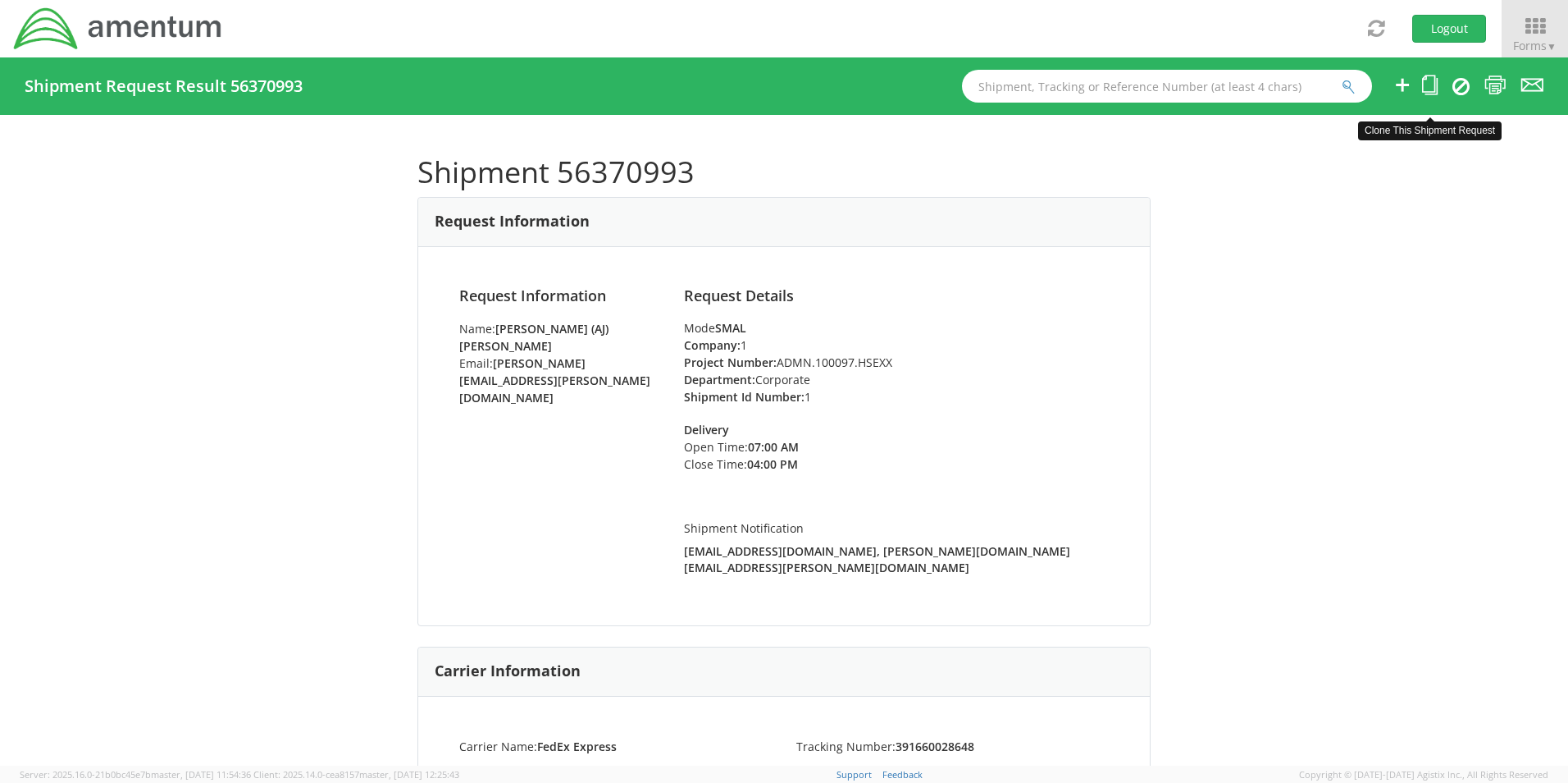
click at [1433, 84] on icon at bounding box center [1430, 84] width 16 height 20
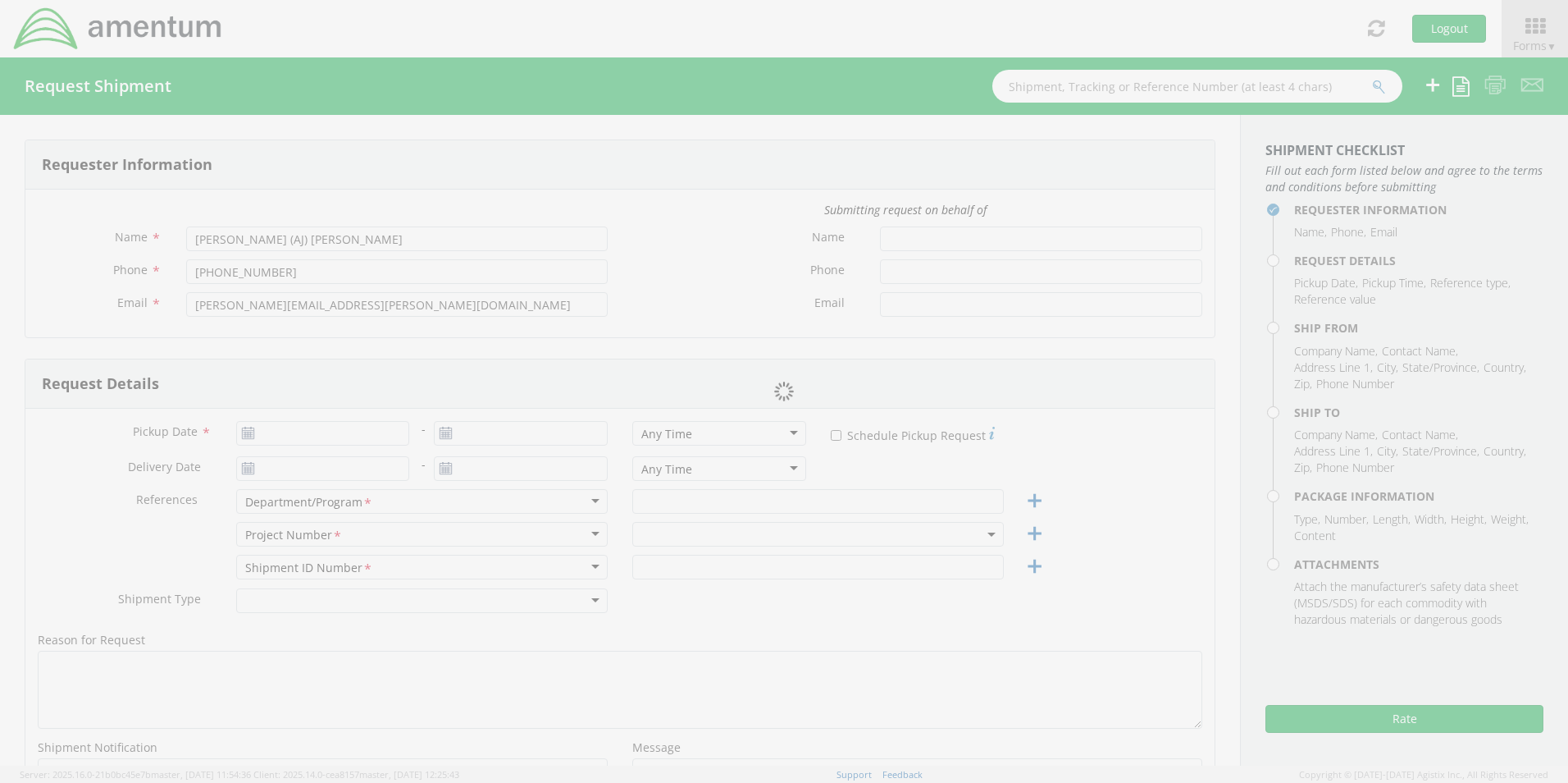
type input "5712946799"
type input "[DATE]"
type input "Corporate"
type input "1"
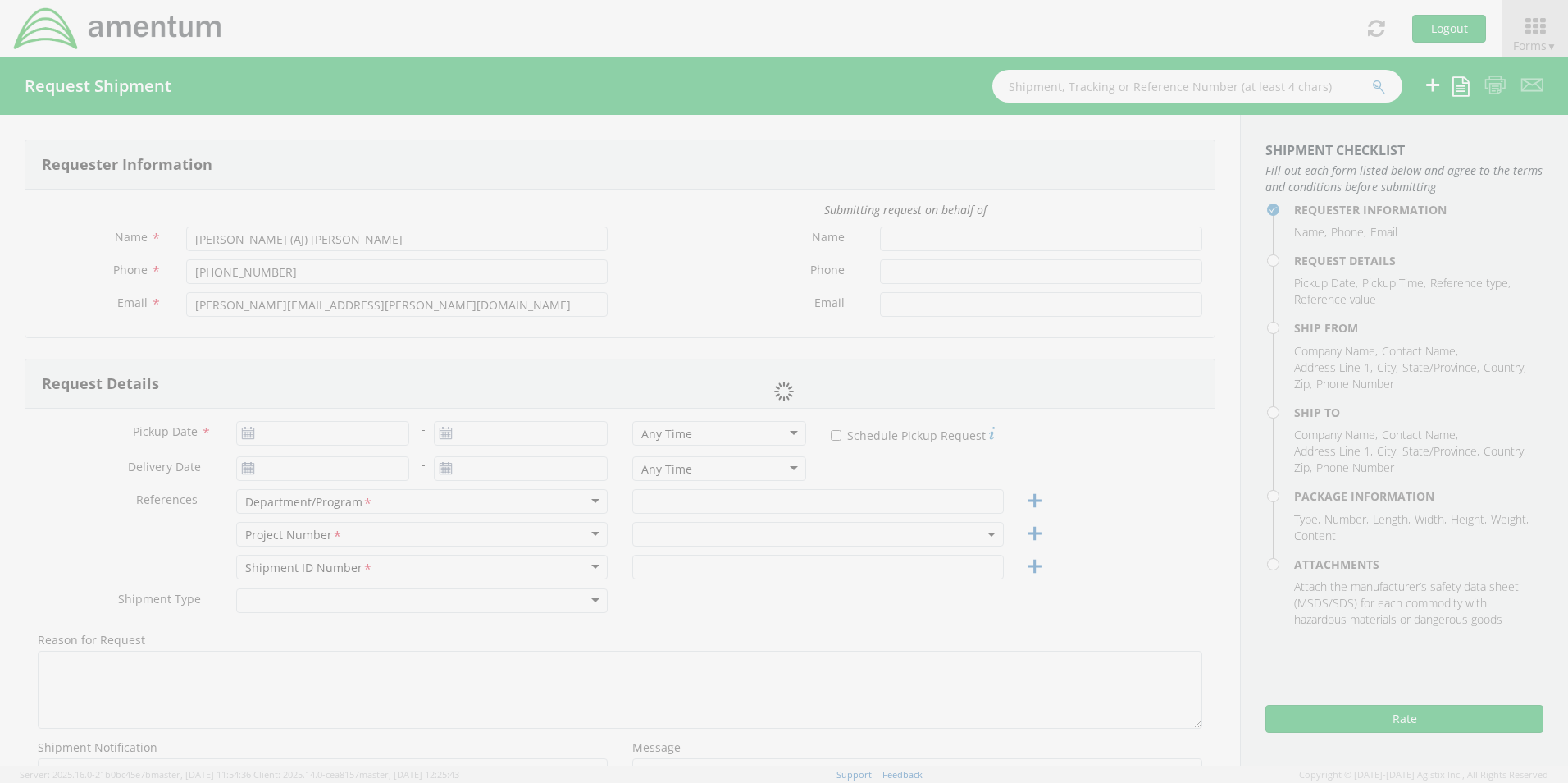
select select
type input "Amentum"
type input "[STREET_ADDRESS]"
type input "Suite 400"
type input "Chantilly"
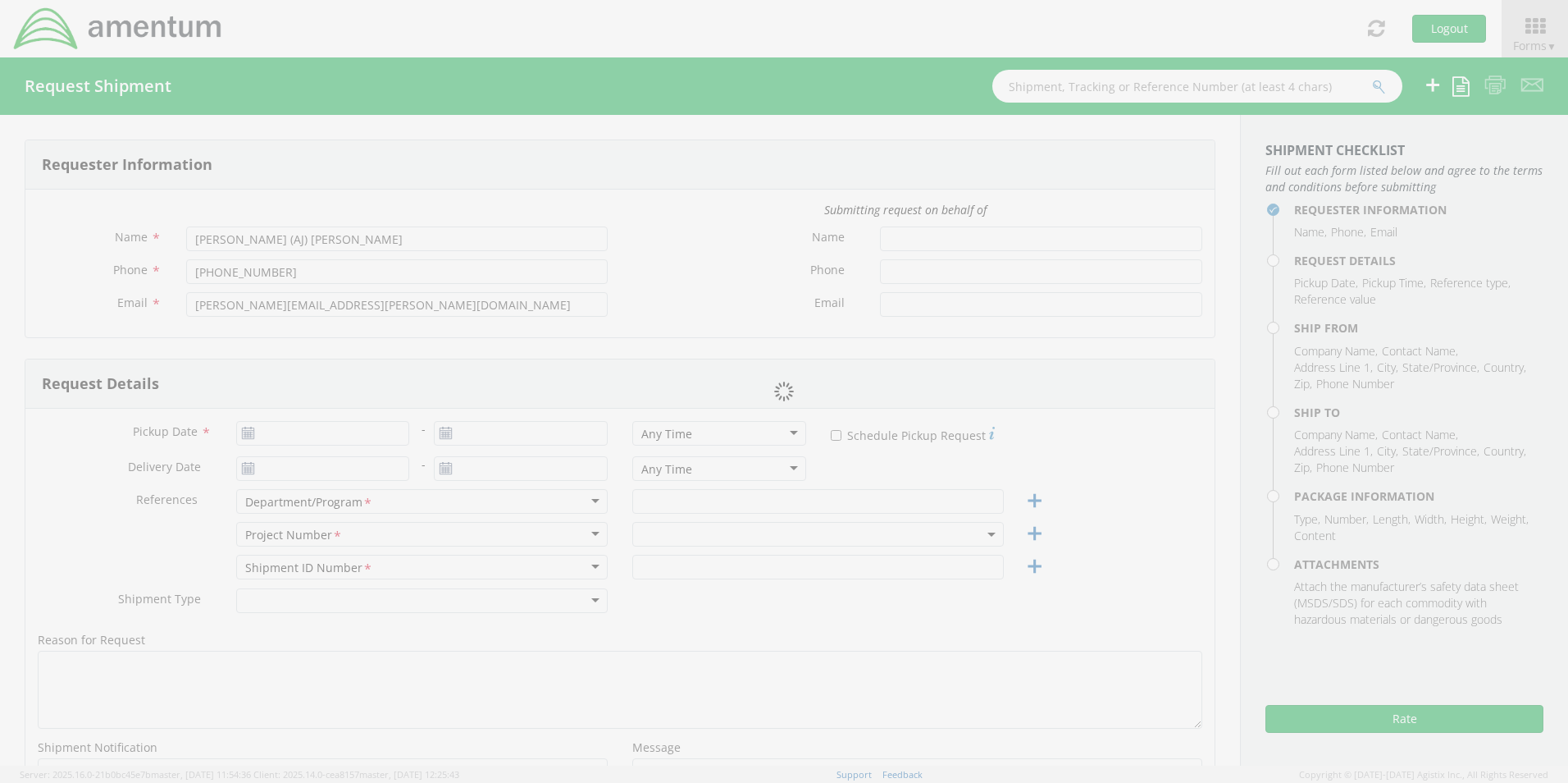
type input "20151"
type input "[PERSON_NAME]"
type input "[PHONE_NUMBER]"
type input "[PERSON_NAME][EMAIL_ADDRESS][PERSON_NAME][DOMAIN_NAME]"
select select
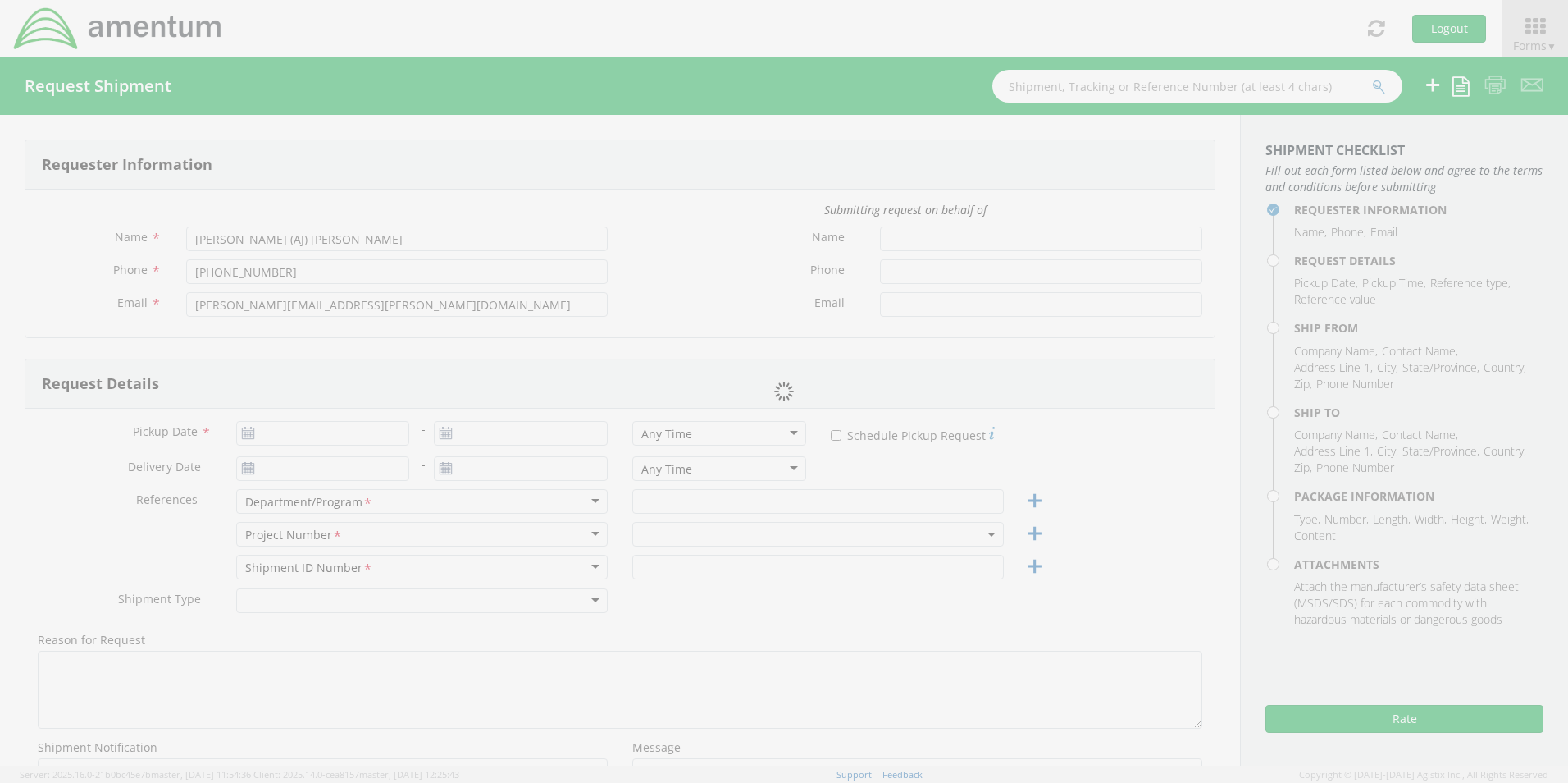
type input "Amentum"
type input "[STREET_ADDRESS]"
type input "[GEOGRAPHIC_DATA]"
type input "76177"
type input "[PERSON_NAME]"
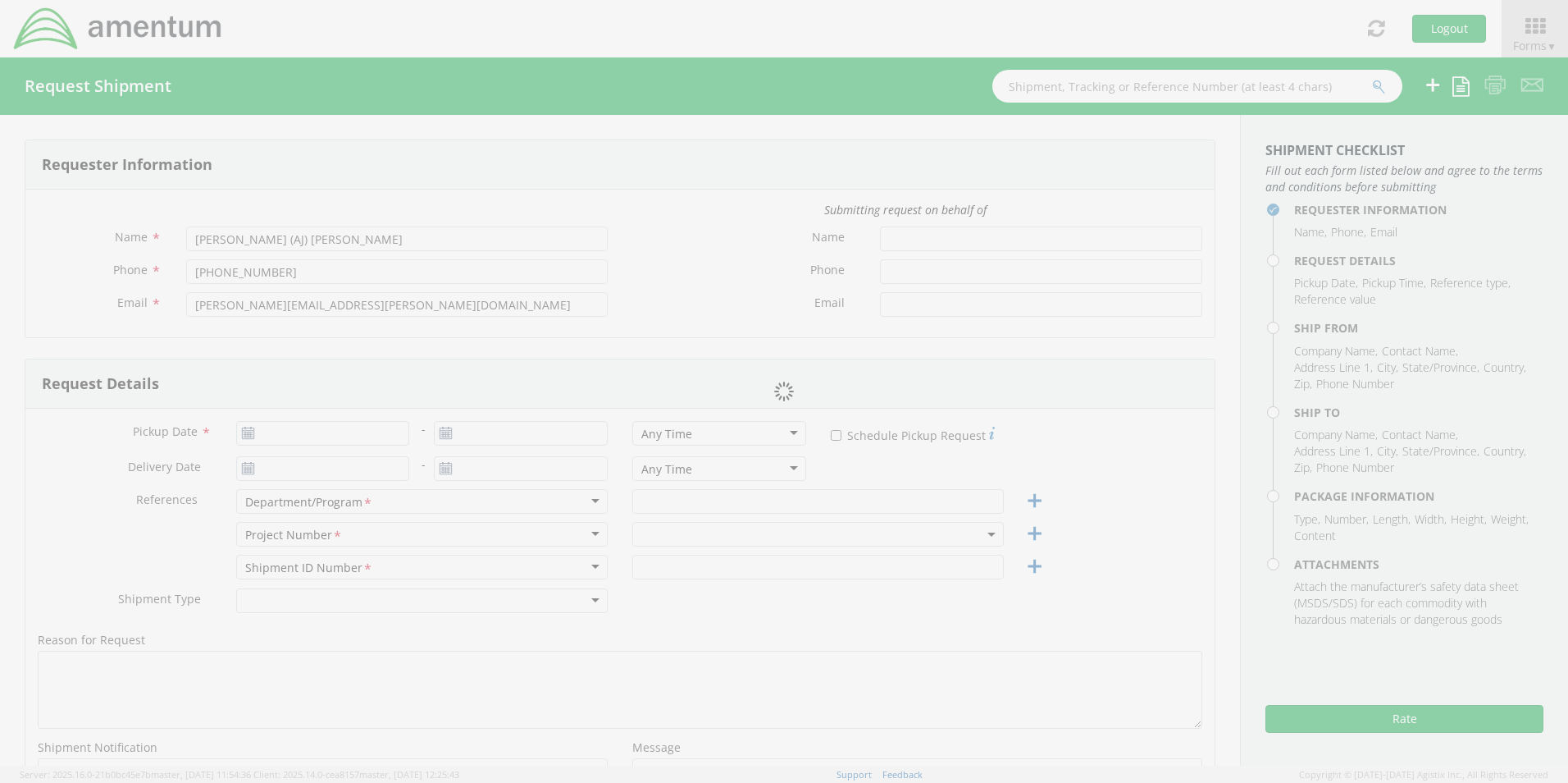
type input "[PHONE_NUMBER]"
type input "[EMAIL_ADDRESS][DOMAIN_NAME]"
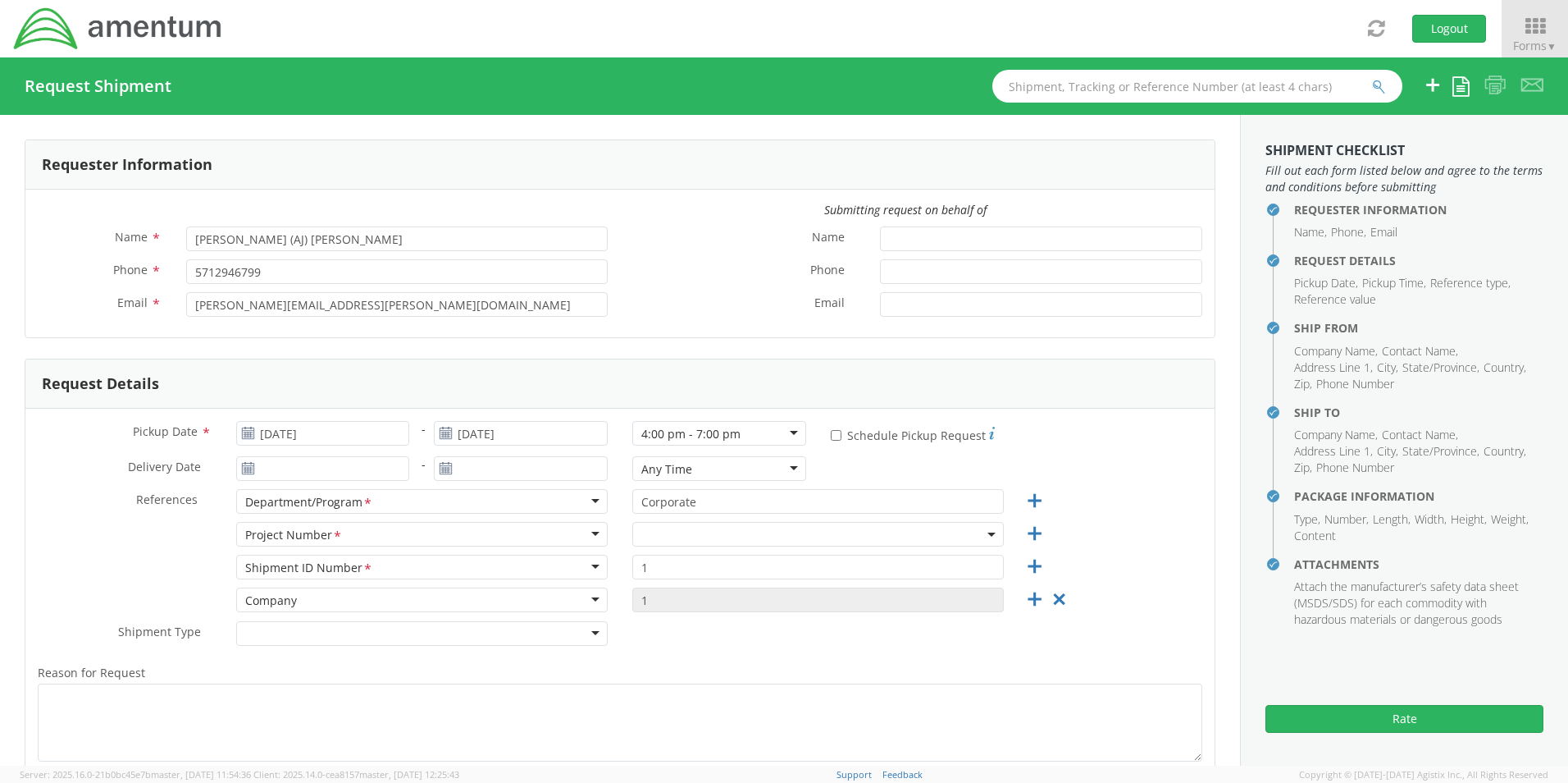
select select "ADMN.100097.HSEXX"
click at [473, 429] on input "[DATE]" at bounding box center [521, 434] width 174 height 25
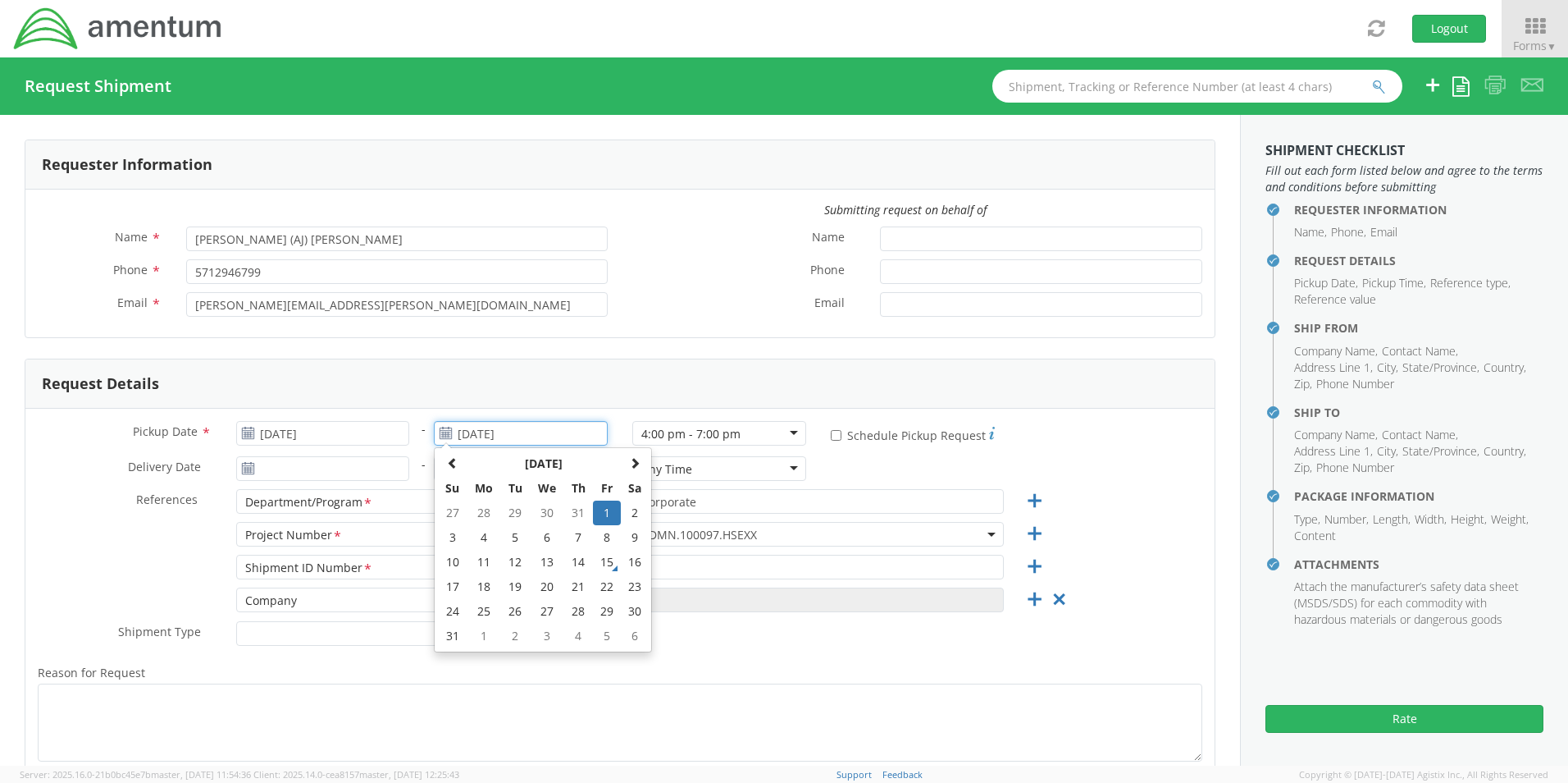
click at [605, 567] on td "15" at bounding box center [606, 563] width 28 height 25
type input "[DATE]"
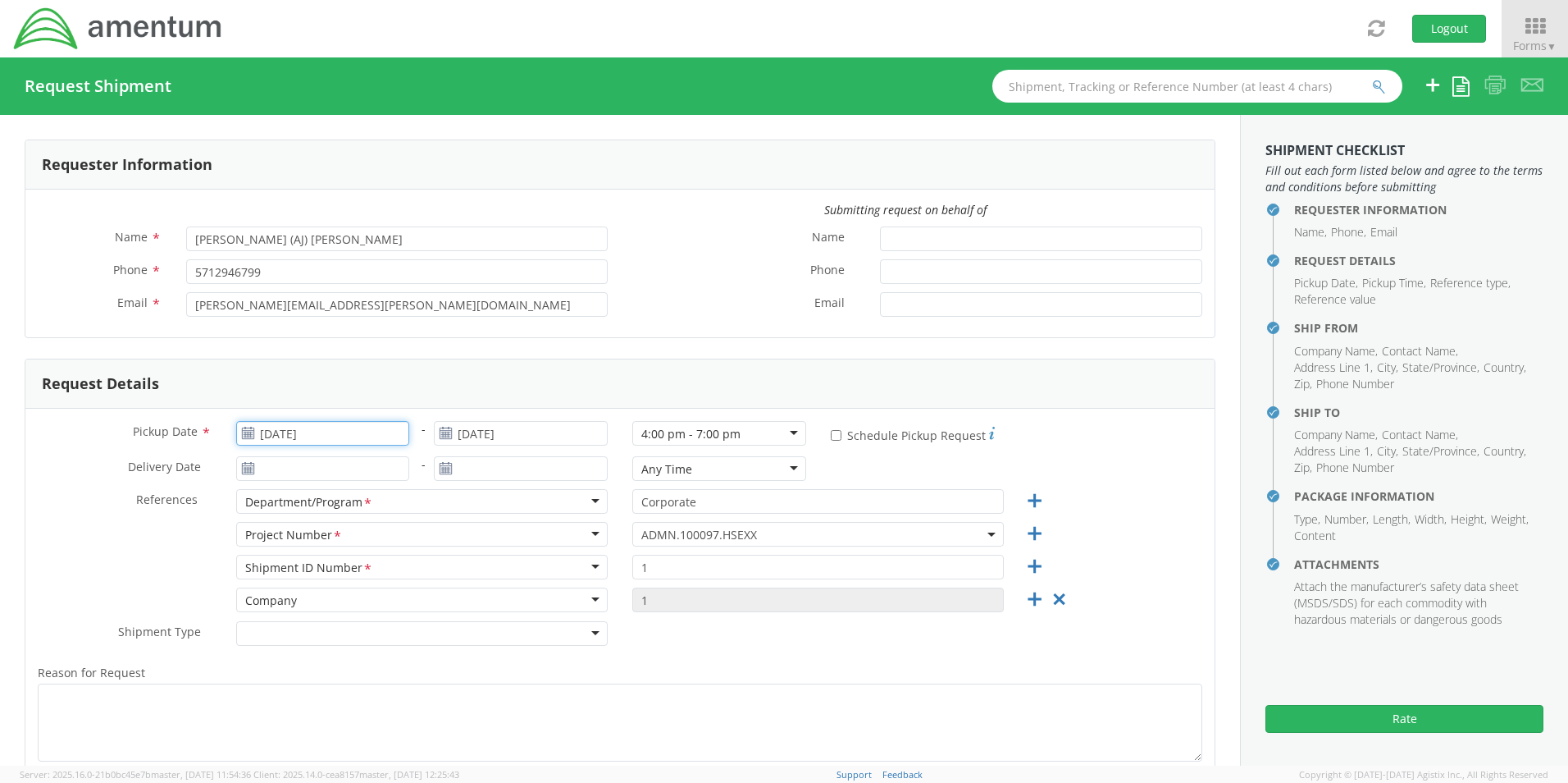
click at [352, 426] on input "[DATE]" at bounding box center [323, 434] width 174 height 25
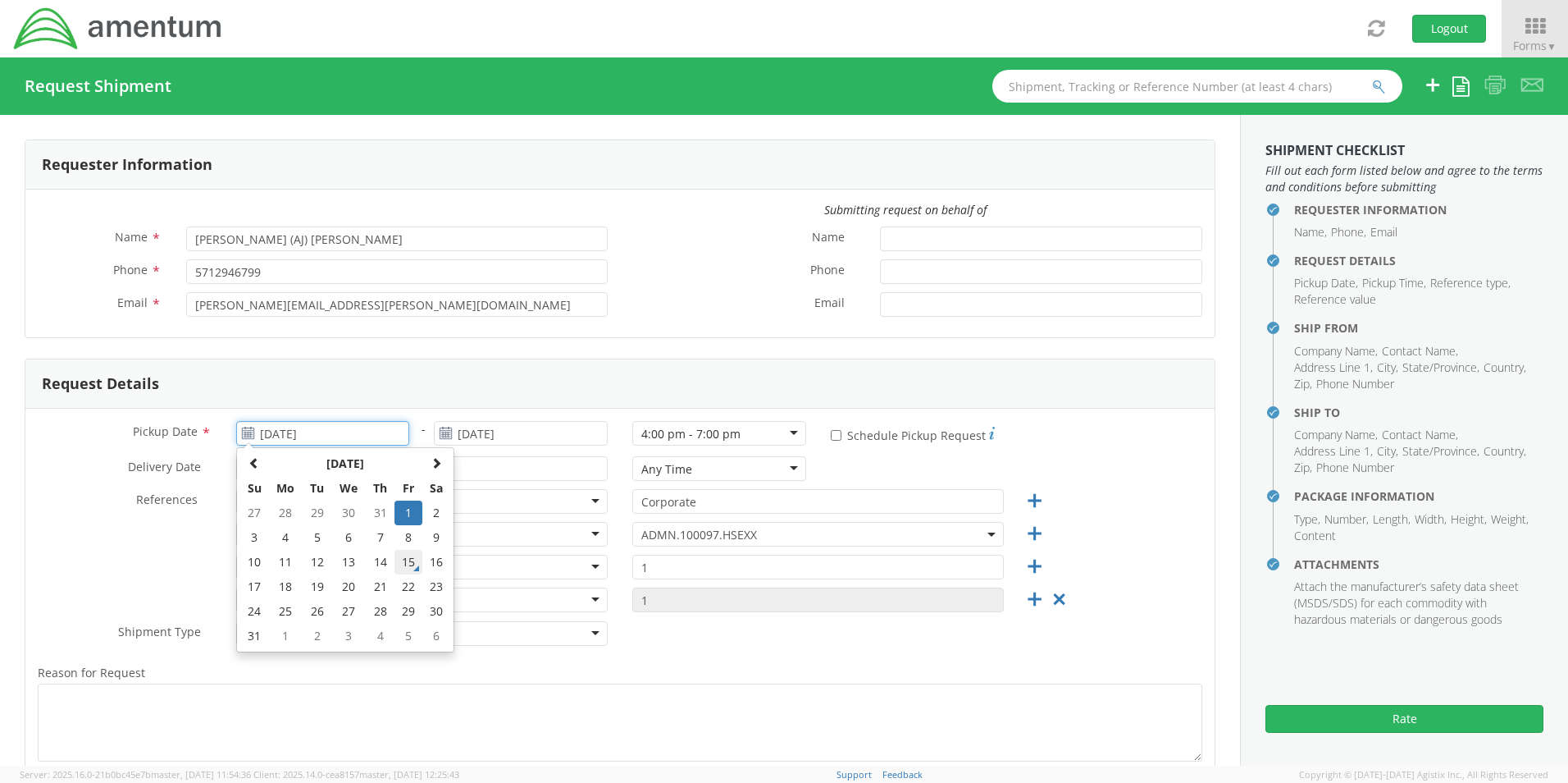
click at [411, 566] on td "15" at bounding box center [408, 563] width 28 height 25
type input "[DATE]"
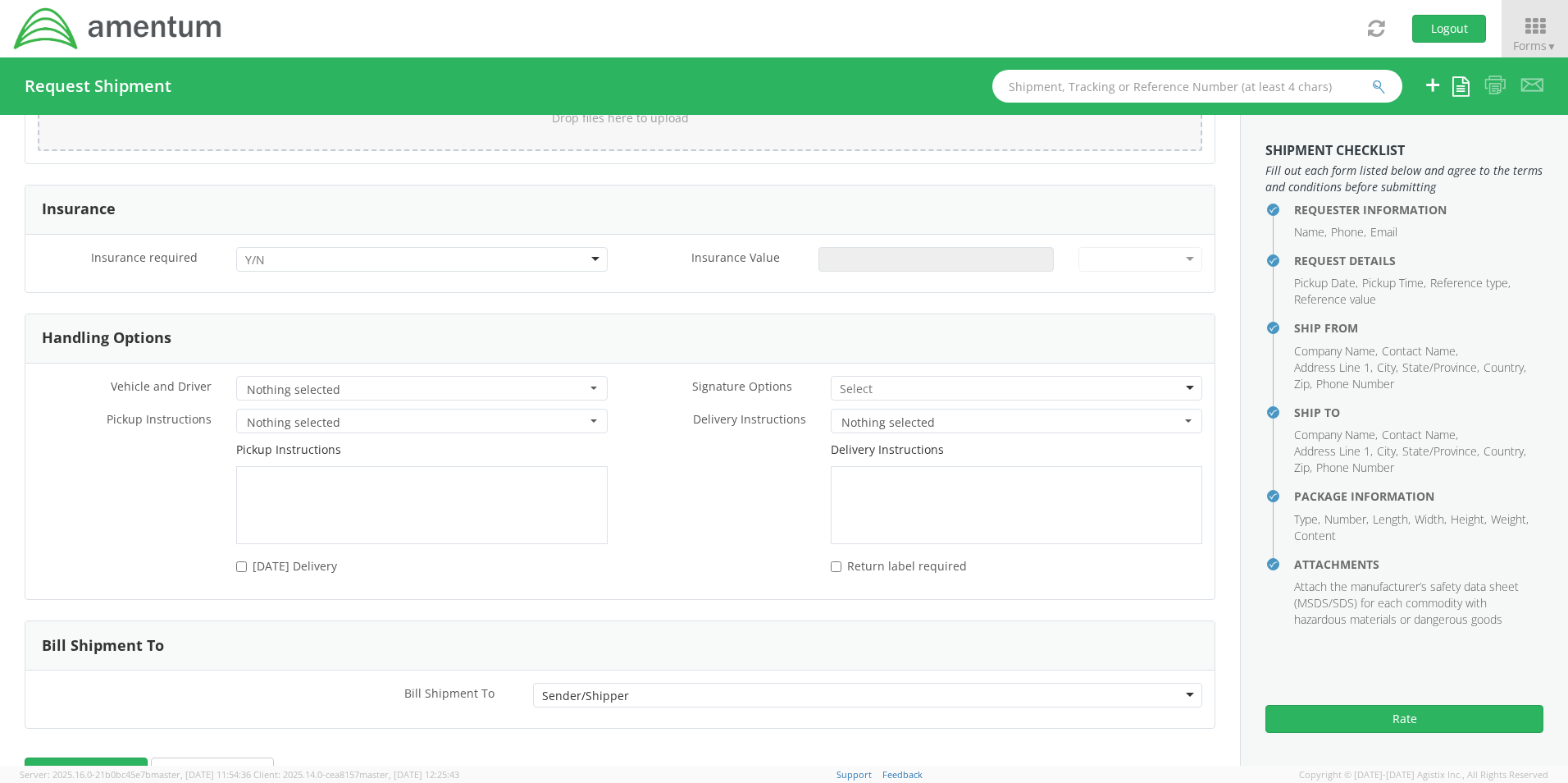
scroll to position [2136, 0]
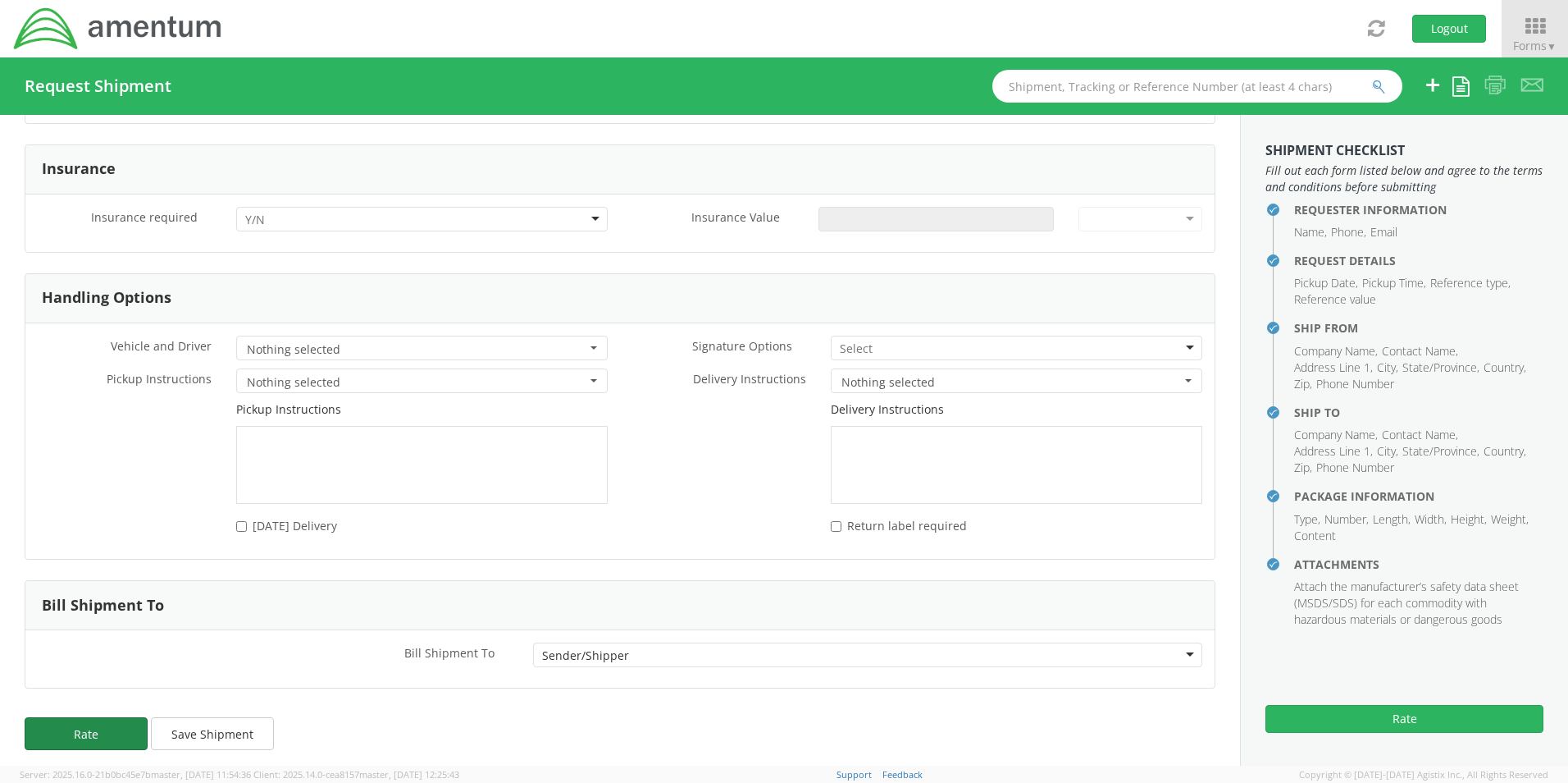
click at [79, 719] on button "Rate" at bounding box center [86, 733] width 123 height 33
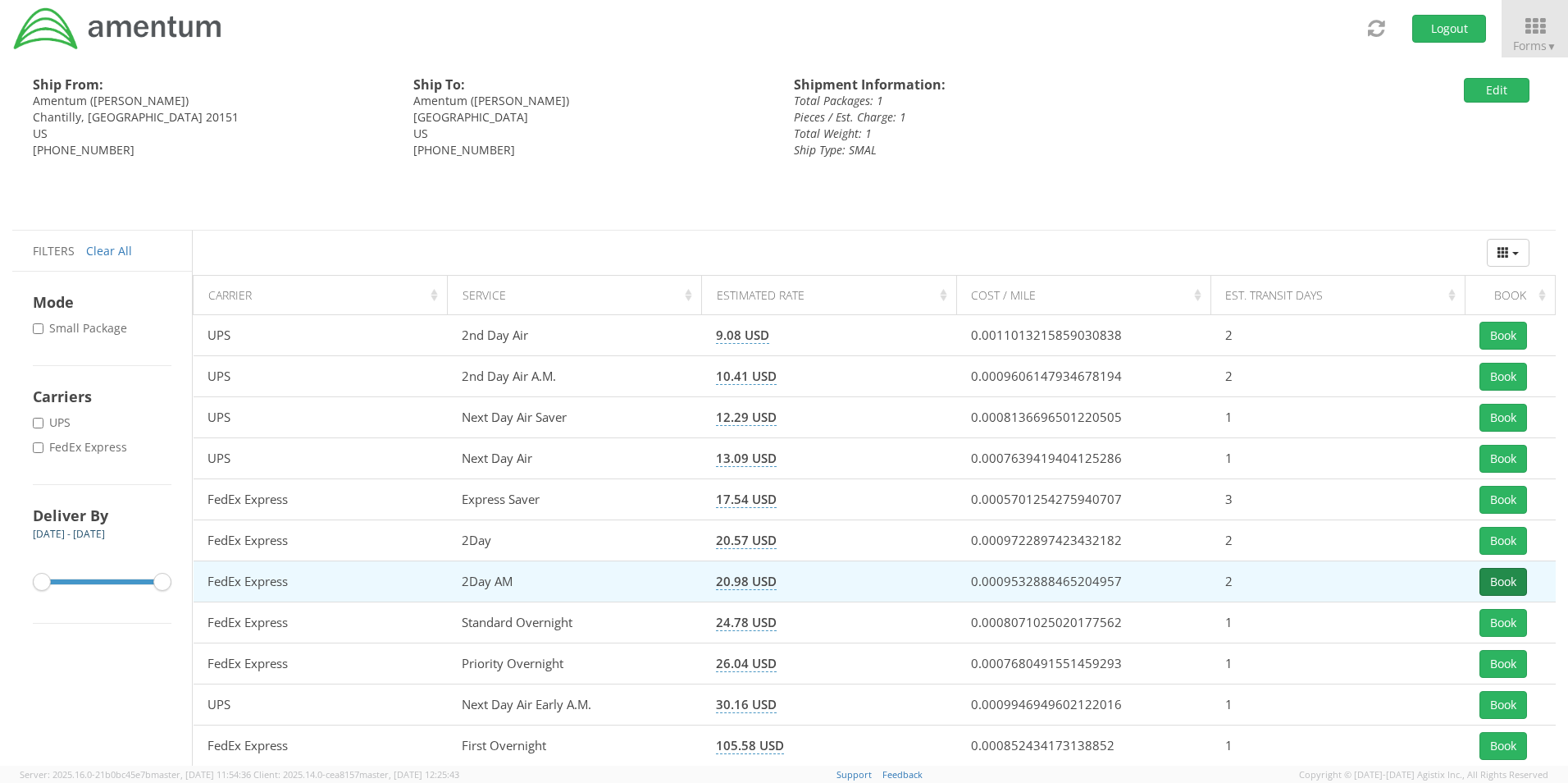
click at [1496, 582] on button "Book" at bounding box center [1503, 581] width 48 height 28
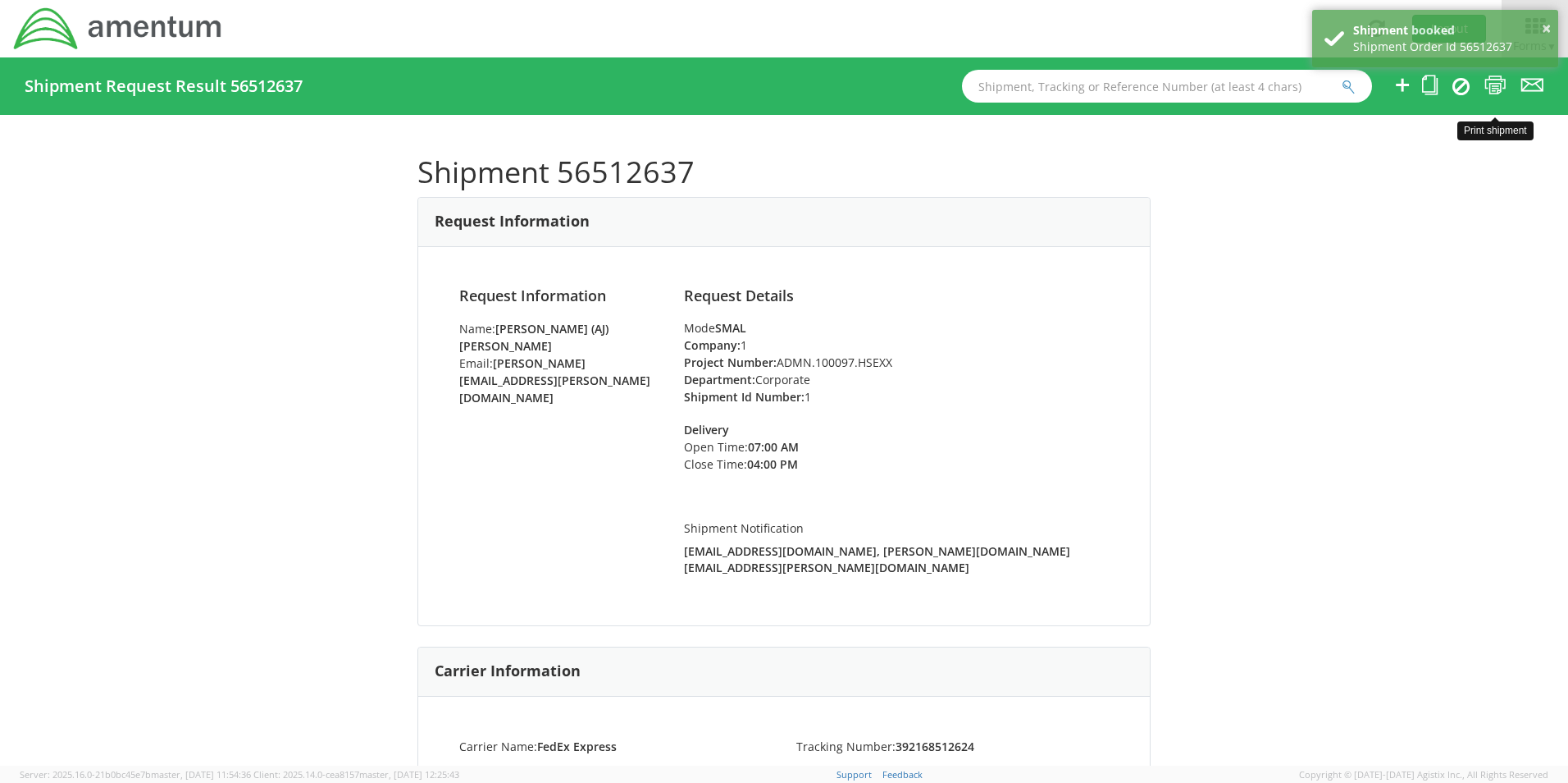
click at [1495, 82] on icon at bounding box center [1495, 84] width 22 height 20
